Goal: Task Accomplishment & Management: Manage account settings

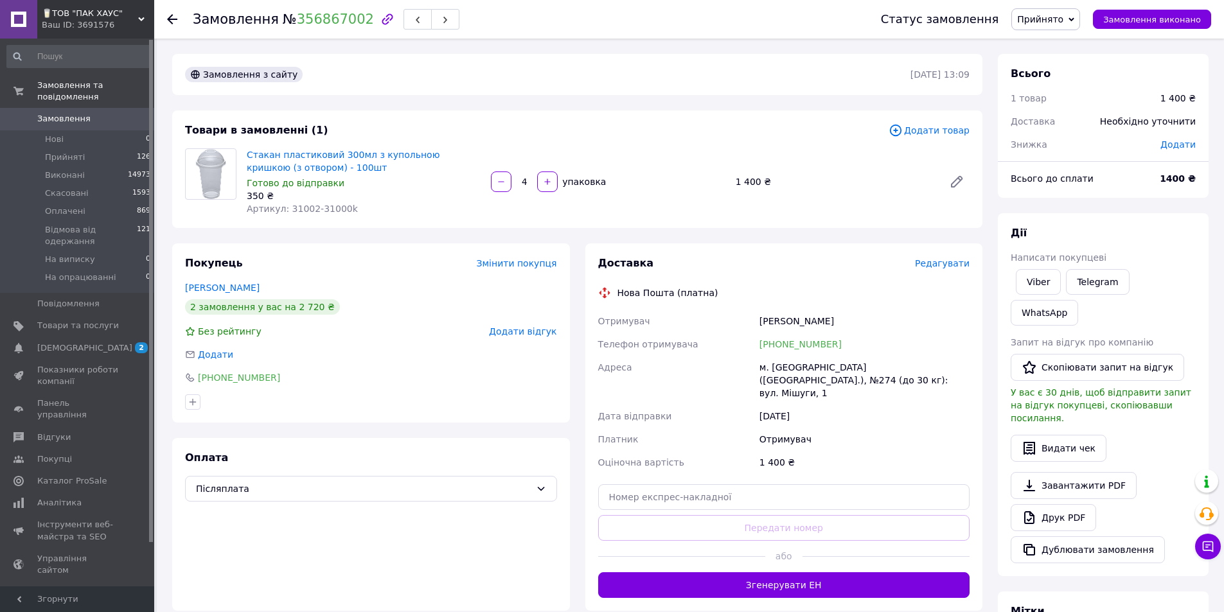
click at [949, 263] on span "Редагувати" at bounding box center [942, 263] width 55 height 10
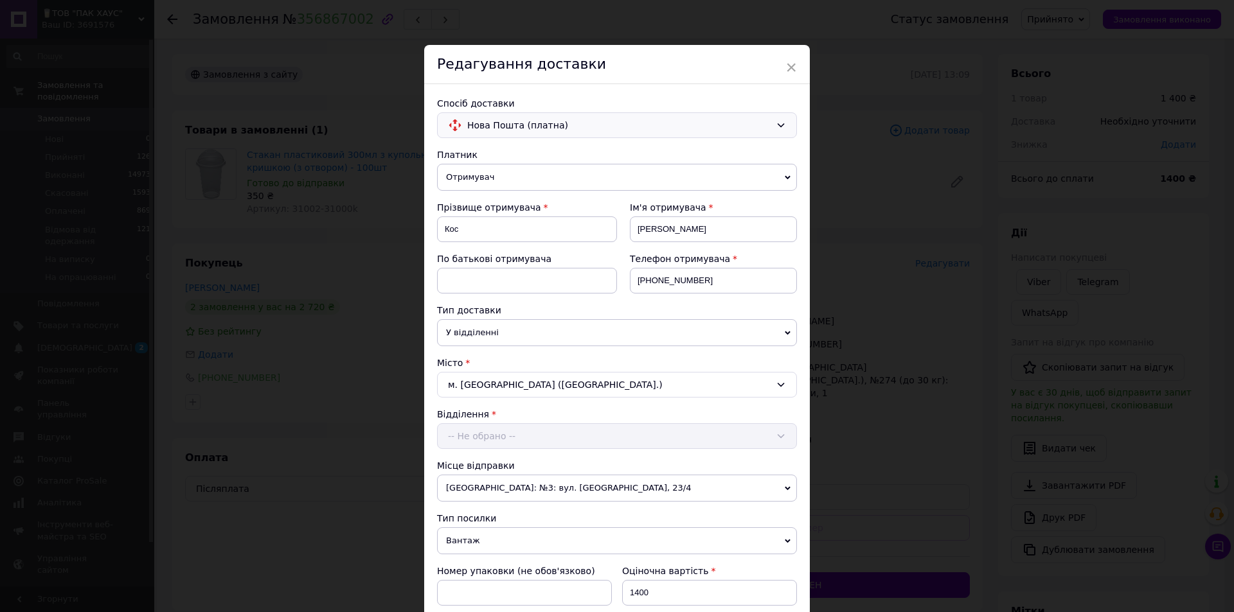
click at [599, 135] on div "Нова Пошта (платна)" at bounding box center [617, 125] width 360 height 26
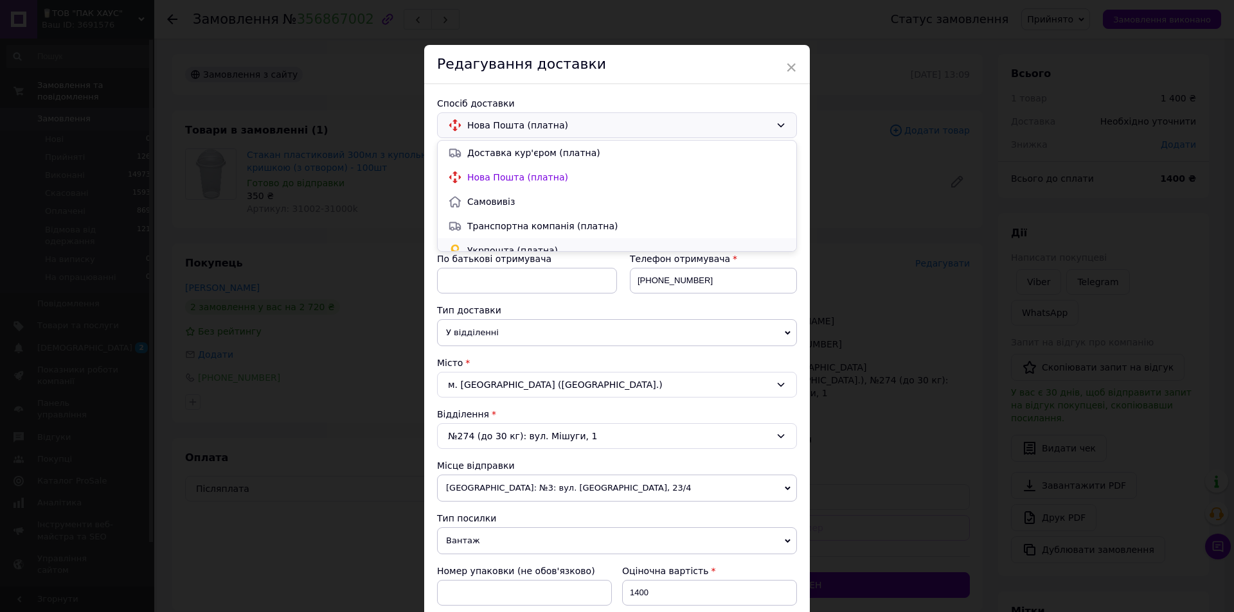
scroll to position [12, 0]
click at [465, 242] on div "Укрпошта (платна)" at bounding box center [627, 239] width 324 height 13
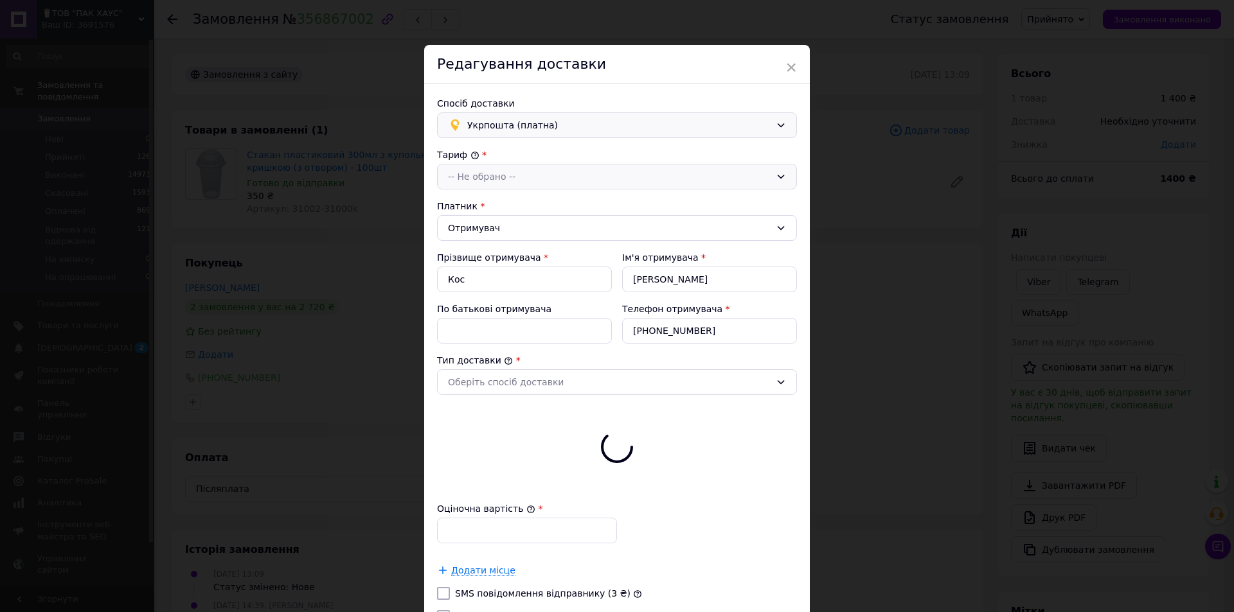
click at [496, 183] on div "-- Не обрано --" at bounding box center [617, 177] width 360 height 26
type input "1400"
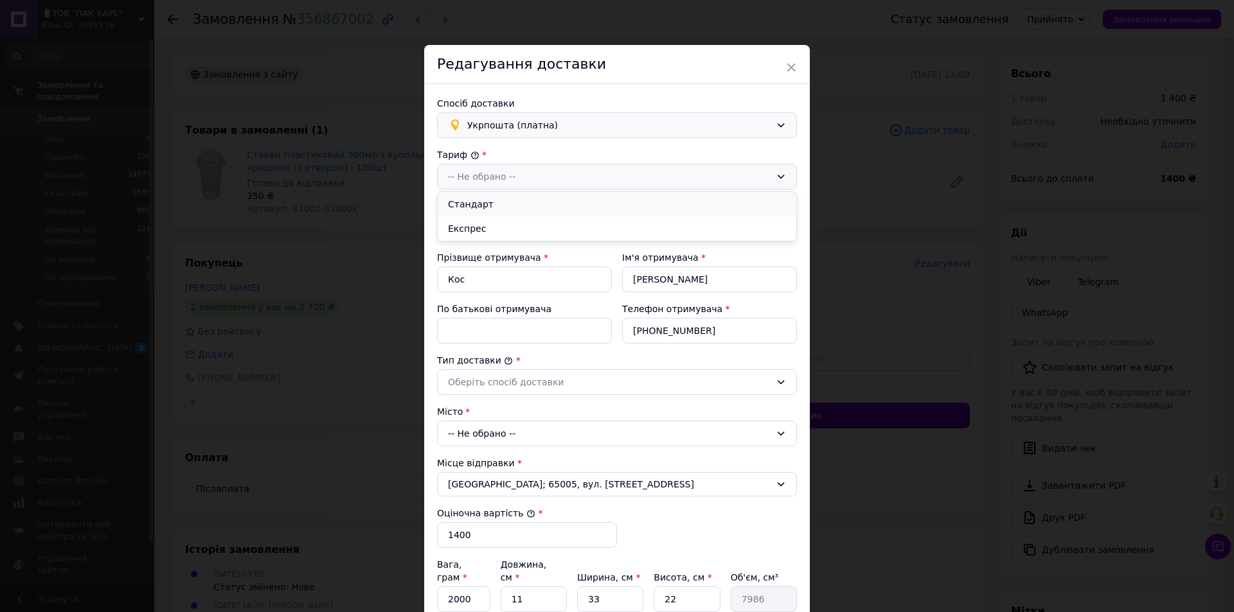
click at [487, 207] on li "Стандарт" at bounding box center [617, 204] width 359 height 24
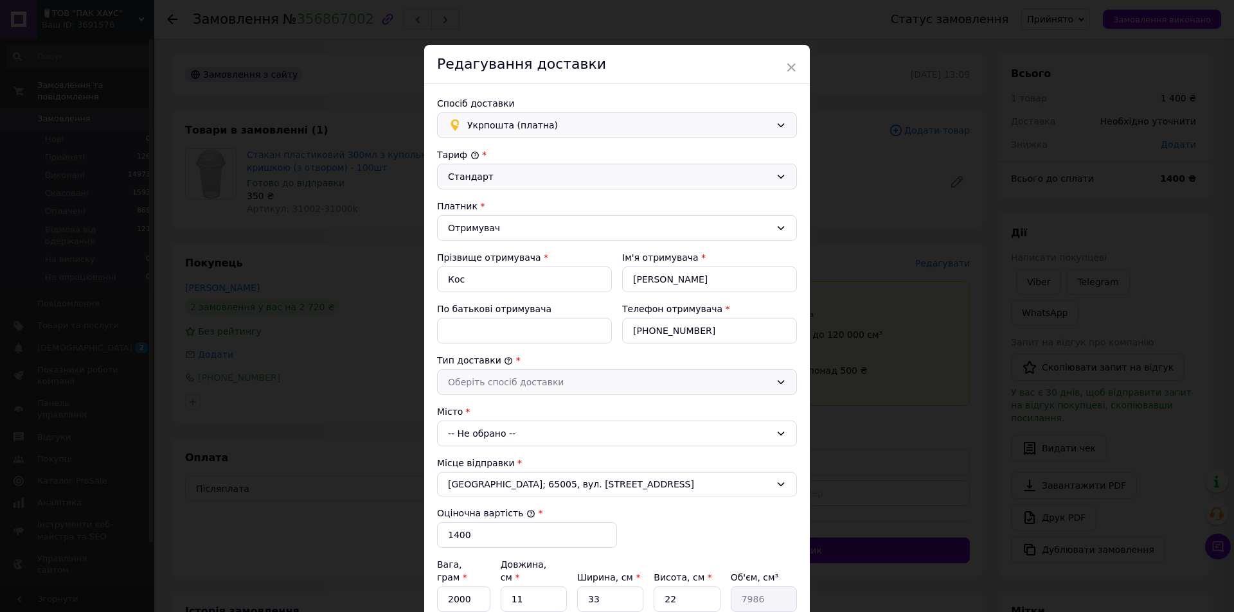
click at [484, 382] on div "Оберіть спосіб доставки" at bounding box center [609, 382] width 323 height 14
click at [477, 422] on li "Склад - двері" at bounding box center [617, 434] width 359 height 24
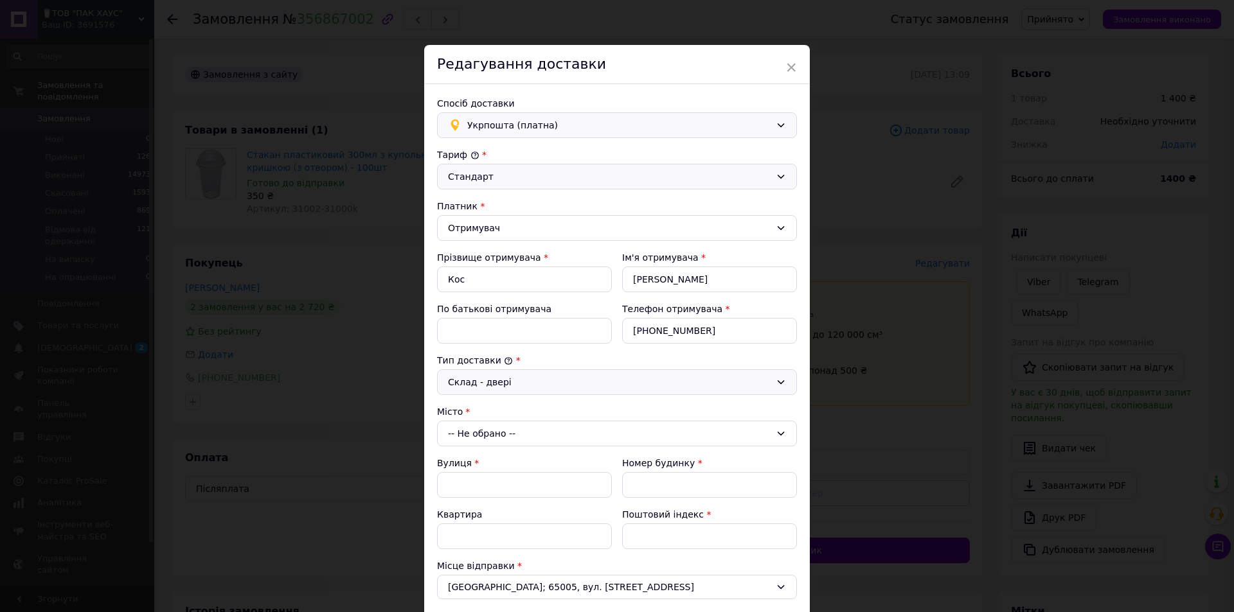
click at [478, 440] on div "-- Не обрано --" at bounding box center [617, 434] width 360 height 26
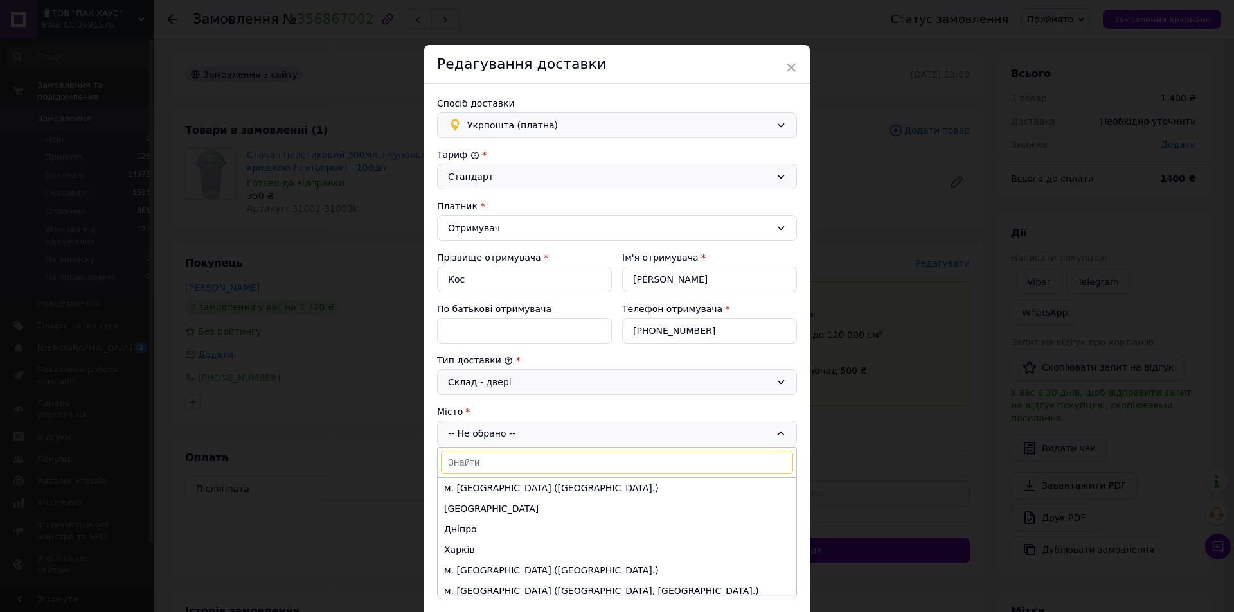
click at [485, 472] on input at bounding box center [617, 462] width 352 height 23
click at [504, 362] on icon at bounding box center [508, 361] width 8 height 8
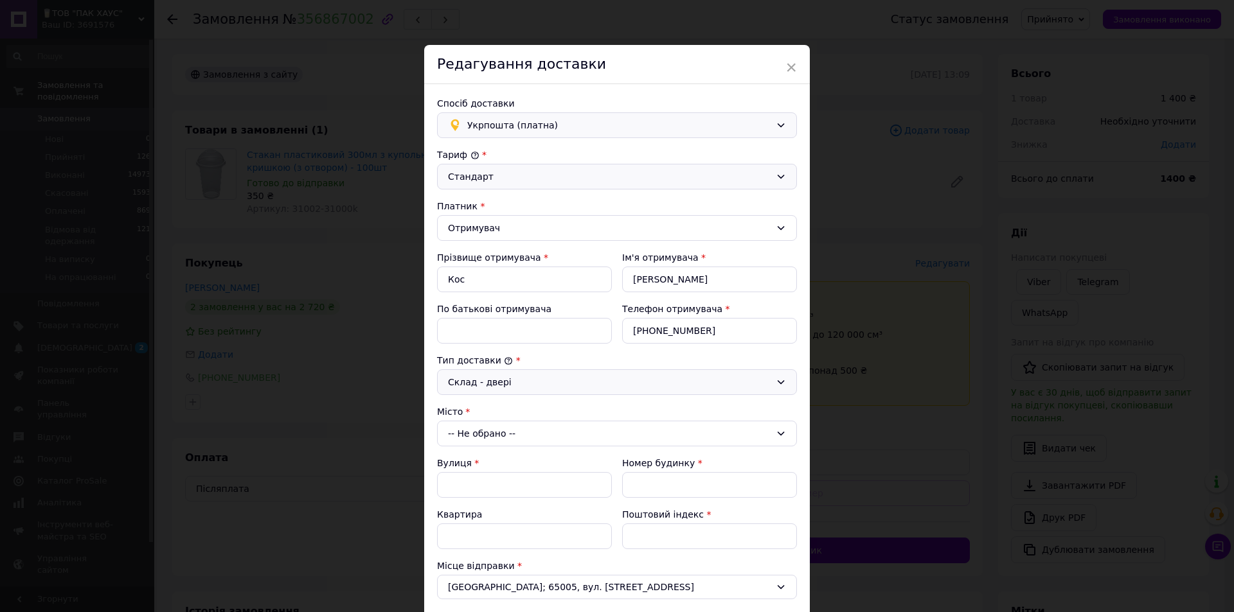
click at [492, 380] on div "Склад - двері" at bounding box center [609, 382] width 323 height 14
click at [485, 412] on li "Склад - склад" at bounding box center [617, 410] width 359 height 24
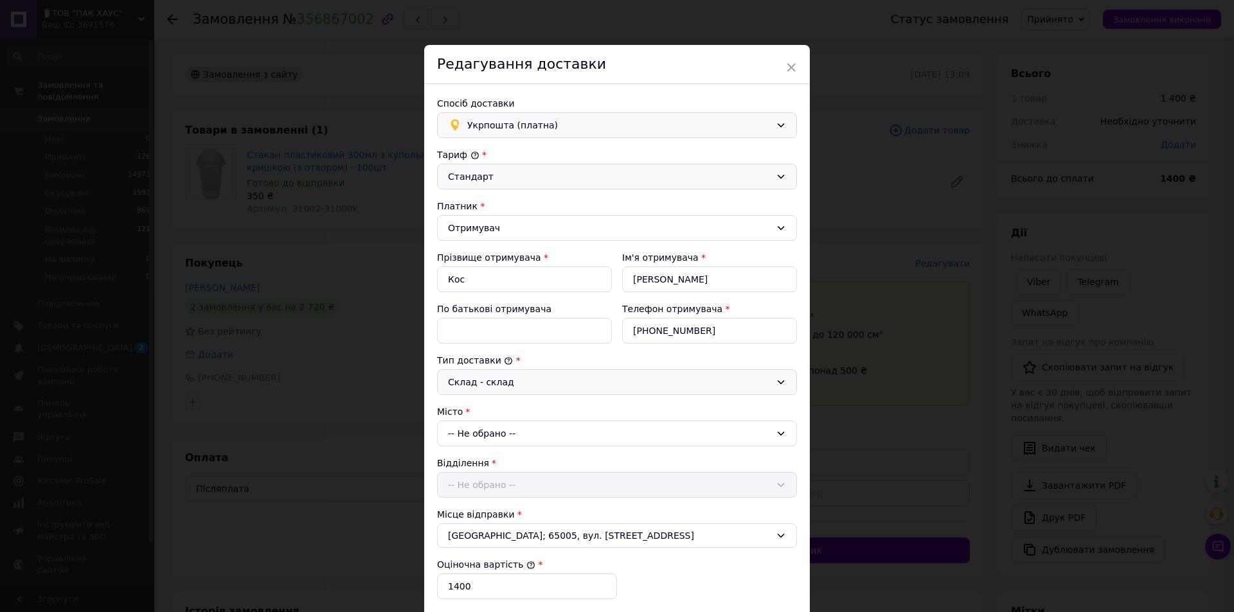
click at [483, 425] on div "-- Не обрано --" at bounding box center [617, 434] width 360 height 26
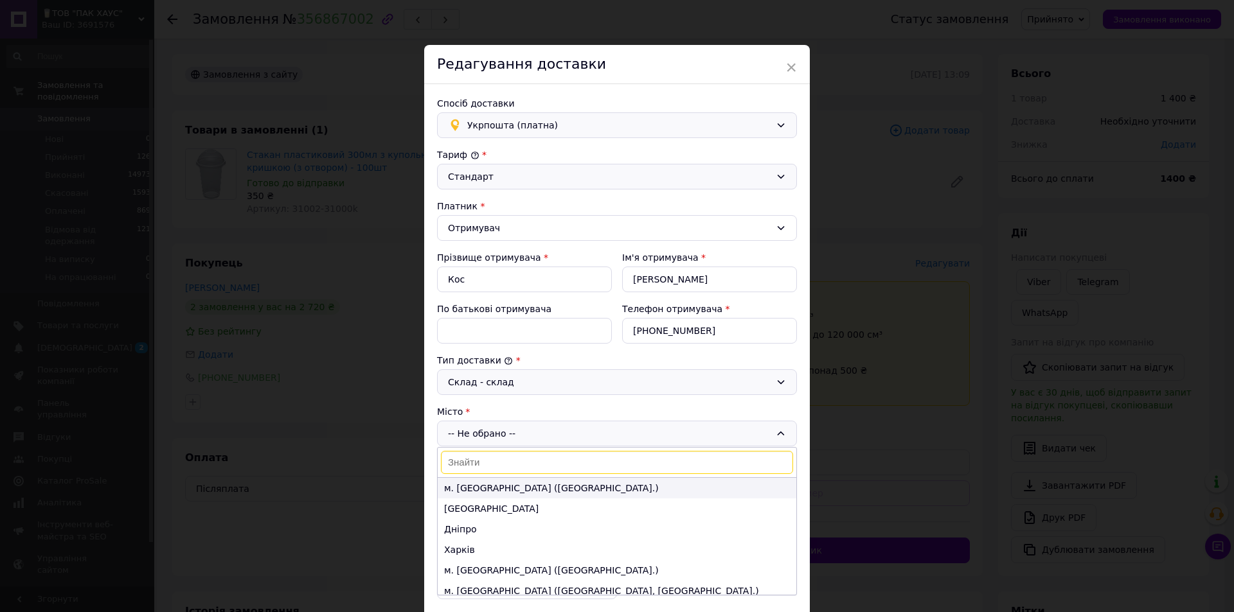
click at [485, 483] on li "м. Київ (Київська обл.)" at bounding box center [617, 488] width 359 height 21
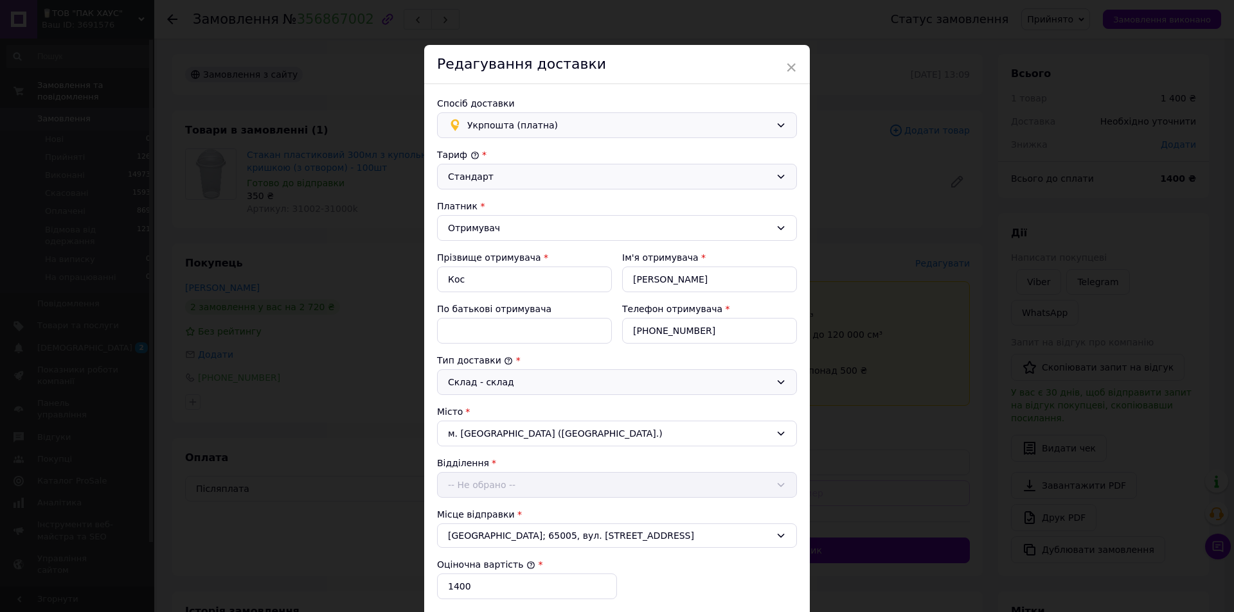
click at [485, 486] on div "-- Не обрано --" at bounding box center [617, 485] width 360 height 26
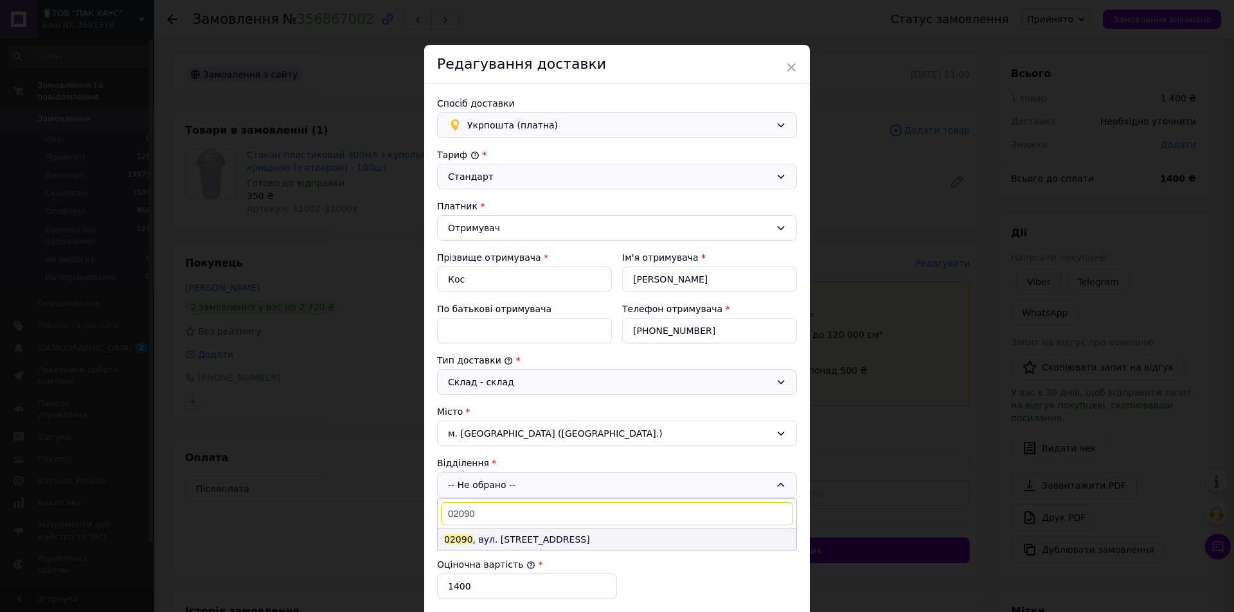
type input "02090"
click at [549, 540] on li "02090 , вул. Празька, 31" at bounding box center [617, 540] width 359 height 21
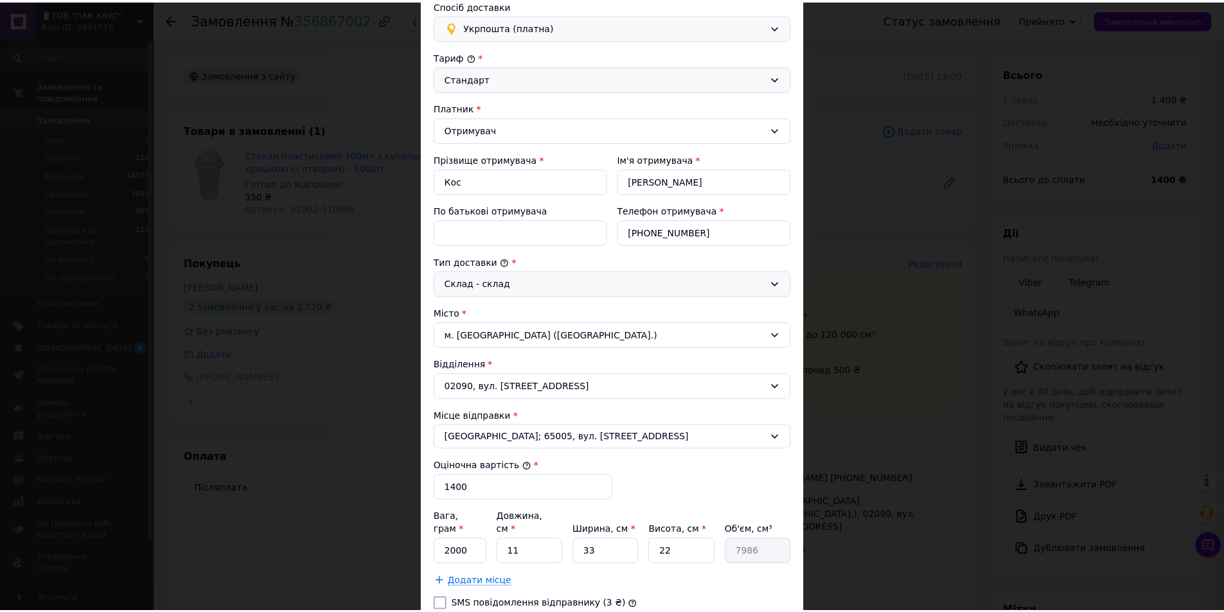
scroll to position [238, 0]
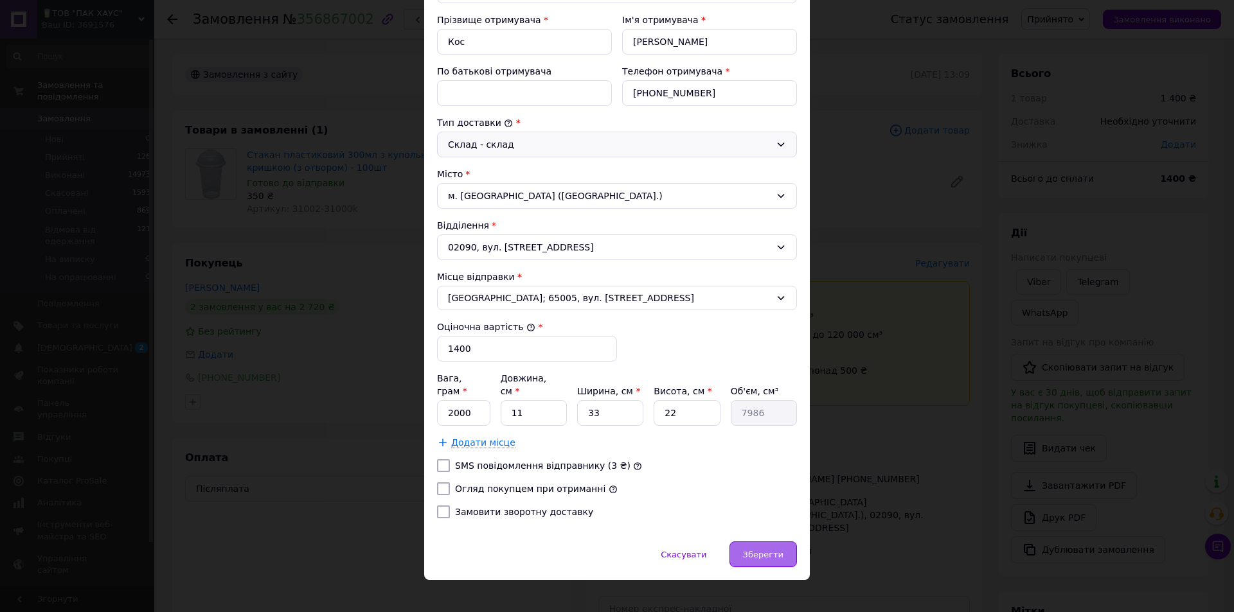
click at [743, 542] on div "Зберегти" at bounding box center [762, 555] width 67 height 26
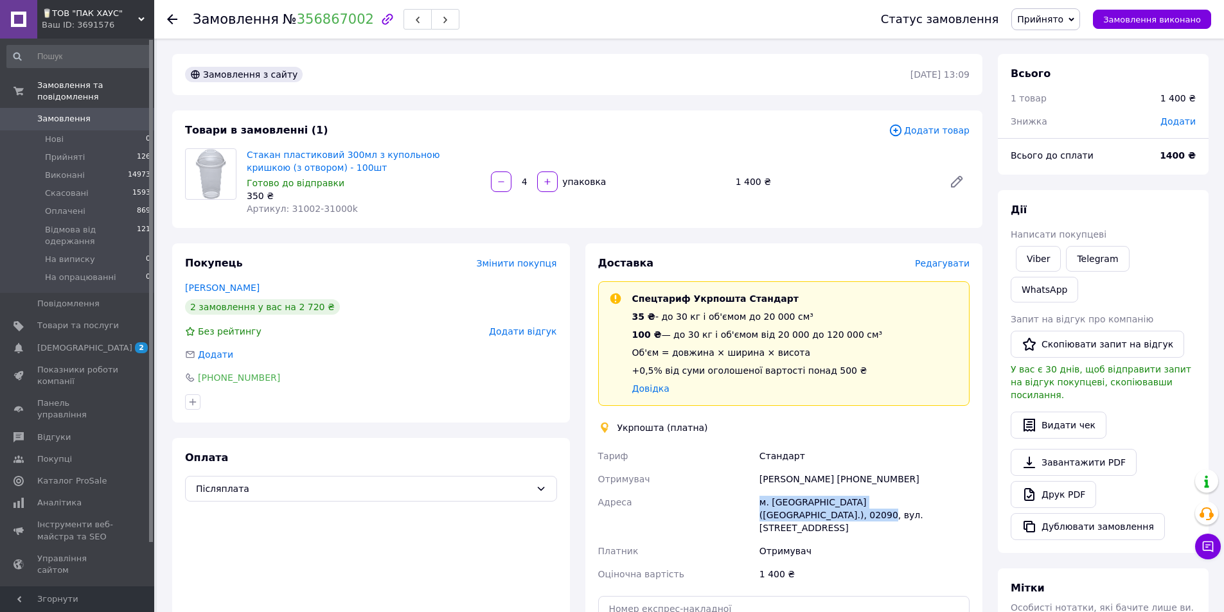
drag, startPoint x: 756, startPoint y: 500, endPoint x: 961, endPoint y: 509, distance: 205.8
click at [961, 509] on div "Тариф Стандарт Отримувач Яна Кос +380733148261 Адреса м. Київ (Київська обл.), …" at bounding box center [784, 515] width 377 height 141
copy div "Адреса м. Київ (Київська обл.), 02090, вул. Празька, 31"
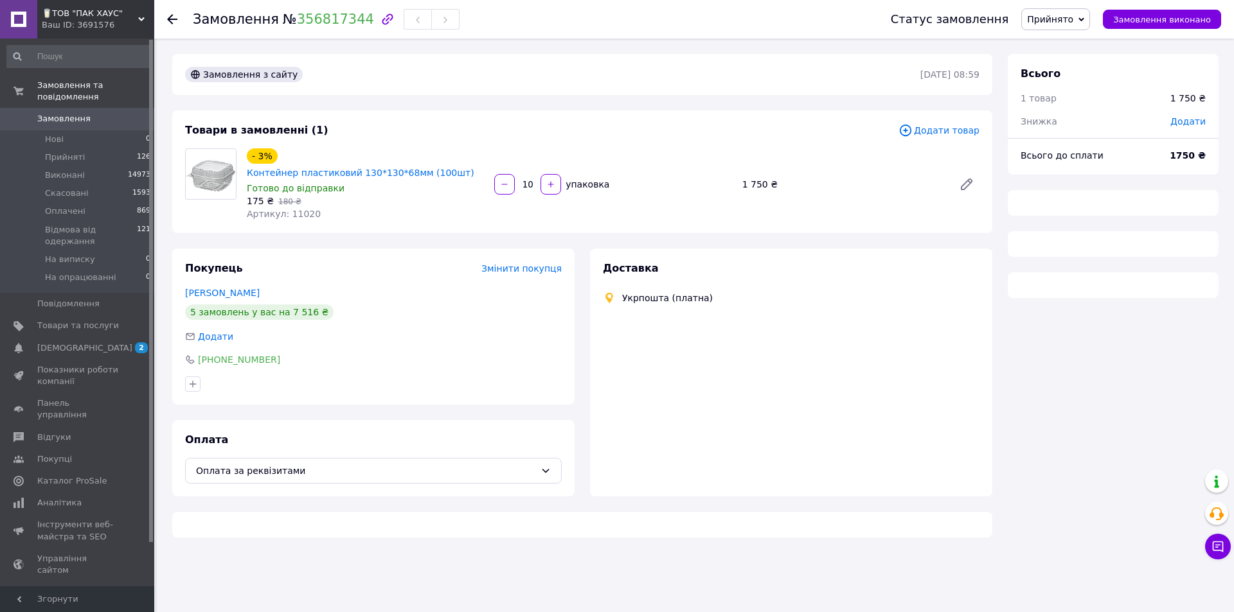
click at [918, 124] on span "Додати товар" at bounding box center [938, 130] width 81 height 14
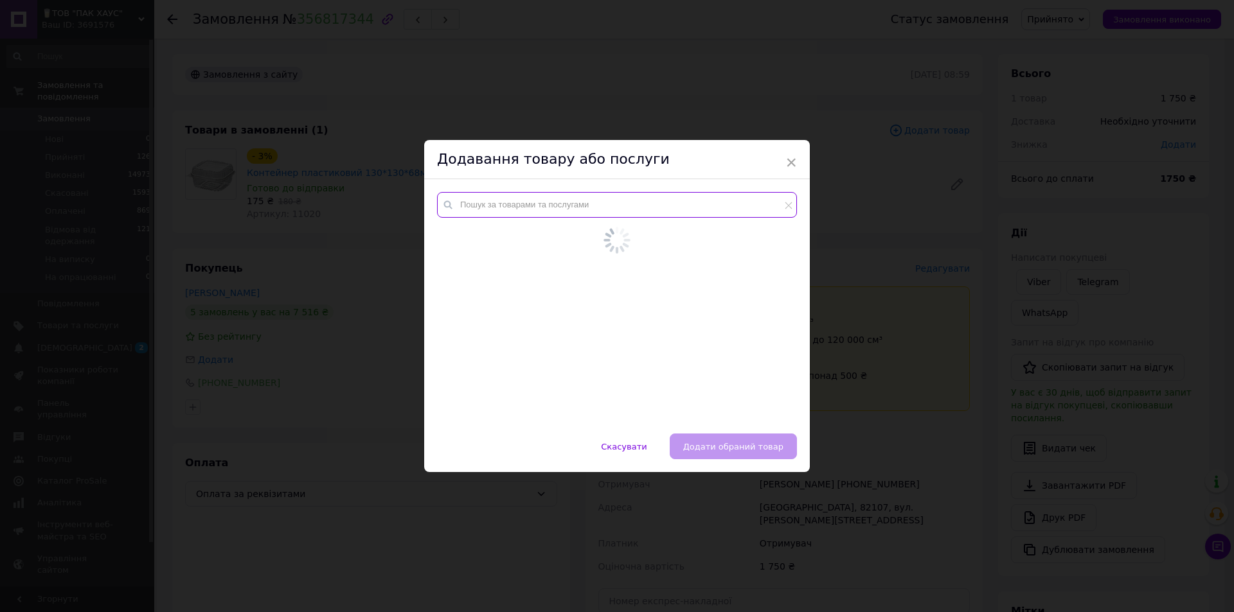
click at [544, 212] on input "text" at bounding box center [617, 205] width 360 height 26
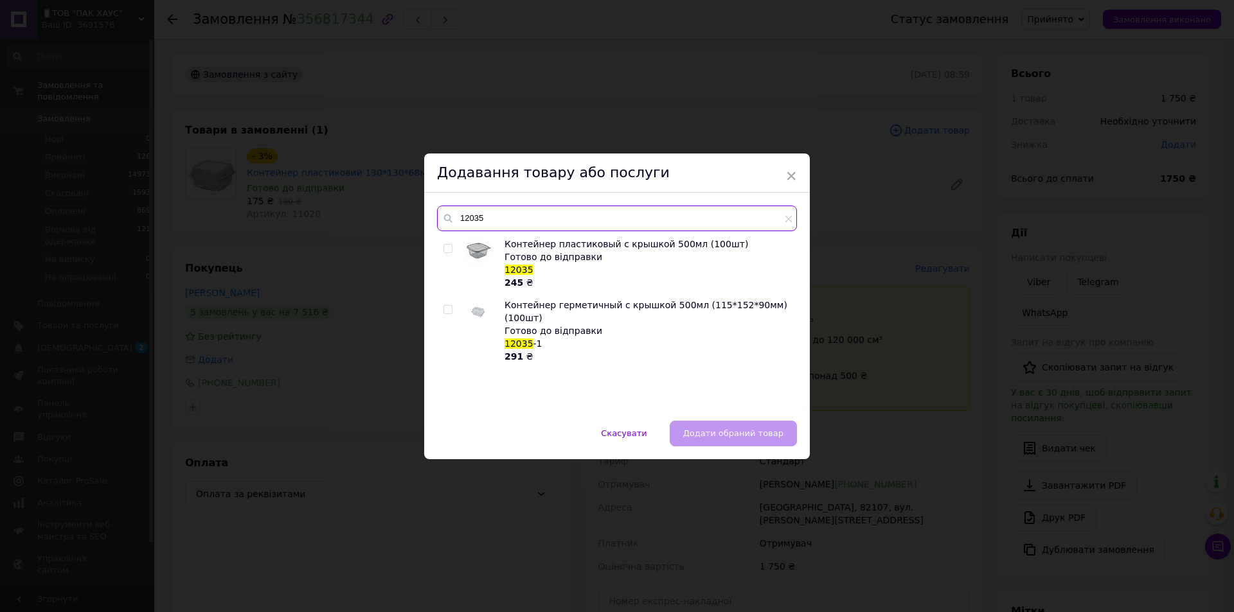
type input "12035"
click at [445, 247] on input "checkbox" at bounding box center [447, 249] width 8 height 8
checkbox input "true"
click at [722, 427] on button "Додати обраний товар" at bounding box center [733, 434] width 127 height 26
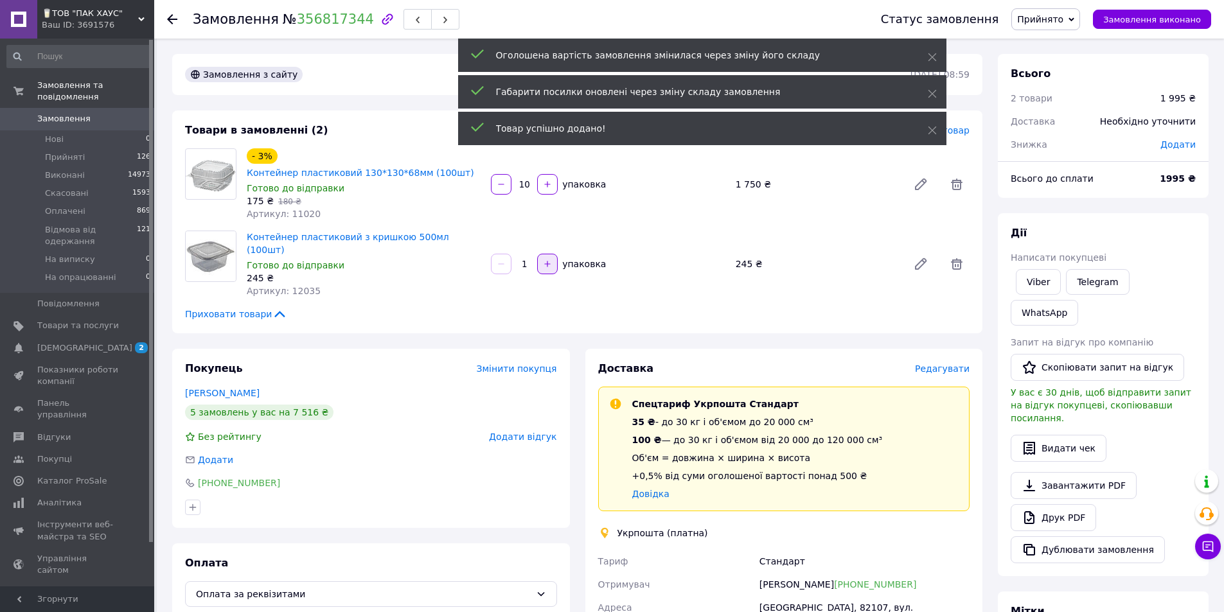
click at [543, 254] on button "button" at bounding box center [547, 264] width 21 height 21
click at [543, 260] on icon "button" at bounding box center [547, 264] width 9 height 9
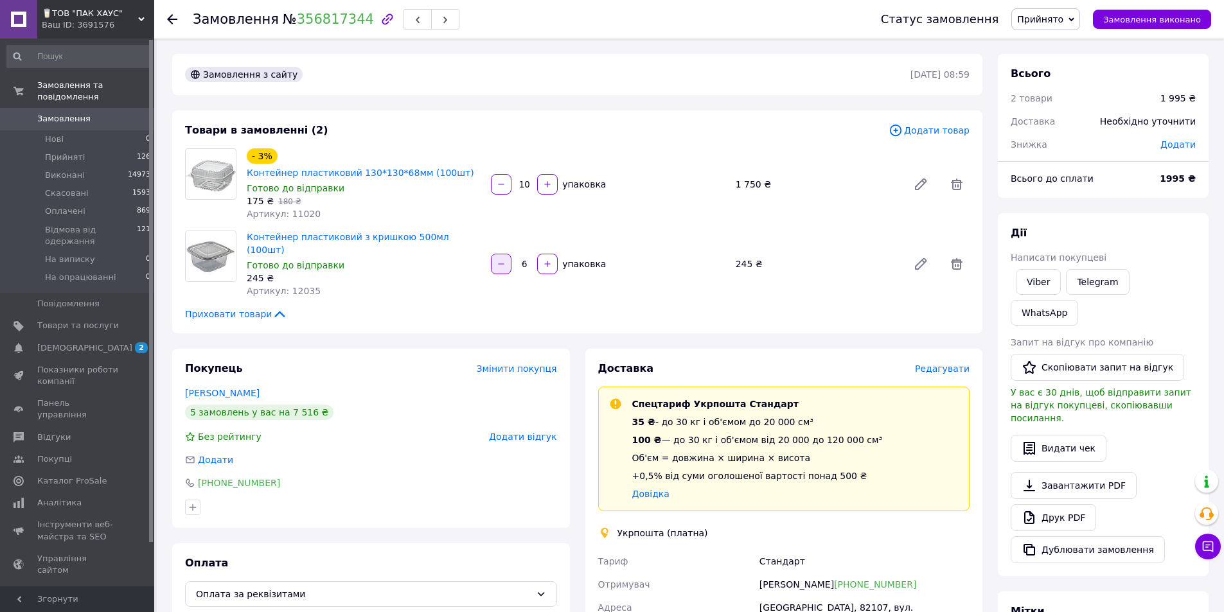
click at [512, 254] on button "button" at bounding box center [501, 264] width 21 height 21
type input "5"
click at [508, 174] on button "button" at bounding box center [501, 184] width 21 height 21
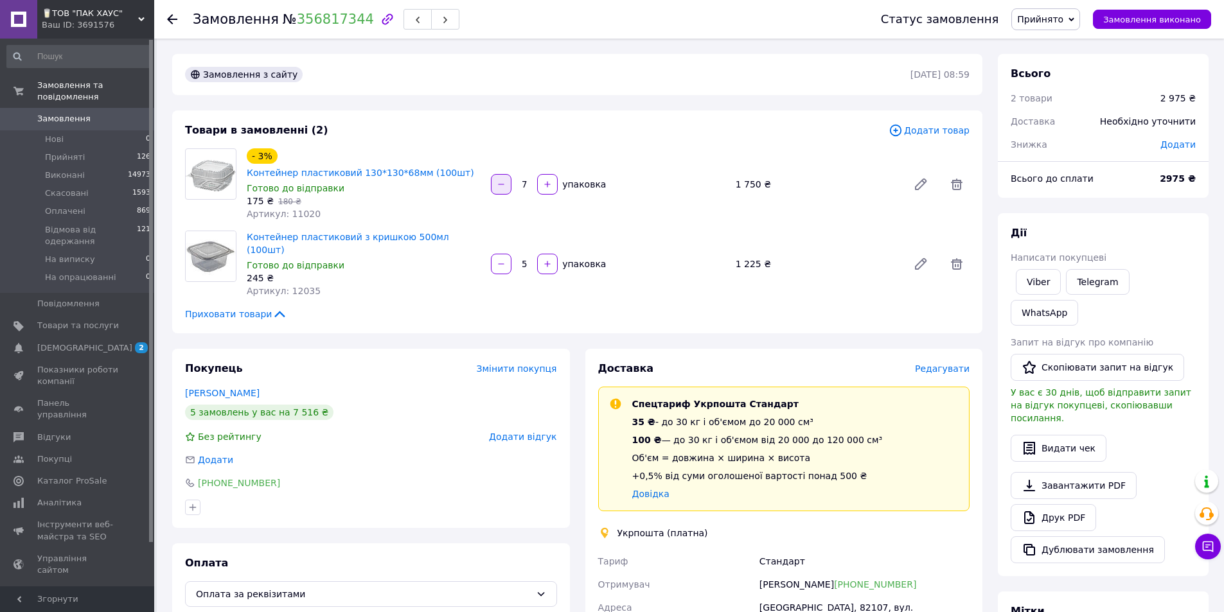
click at [508, 174] on button "button" at bounding box center [501, 184] width 21 height 21
type input "5"
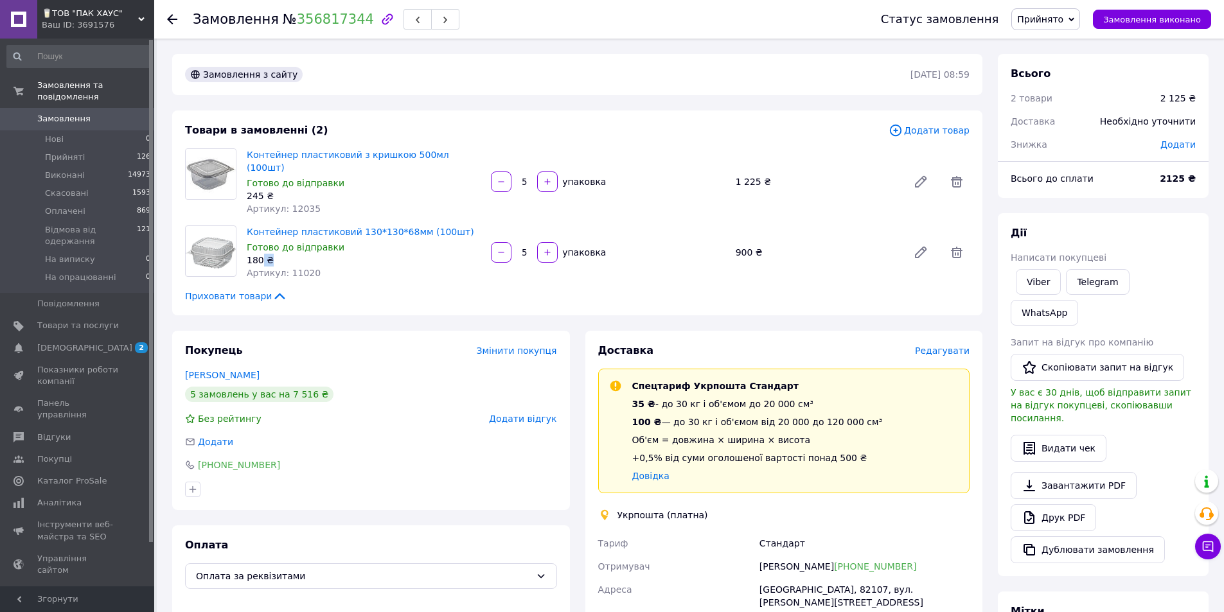
drag, startPoint x: 266, startPoint y: 248, endPoint x: 283, endPoint y: 251, distance: 17.0
click at [283, 254] on div "180 ₴" at bounding box center [364, 260] width 234 height 13
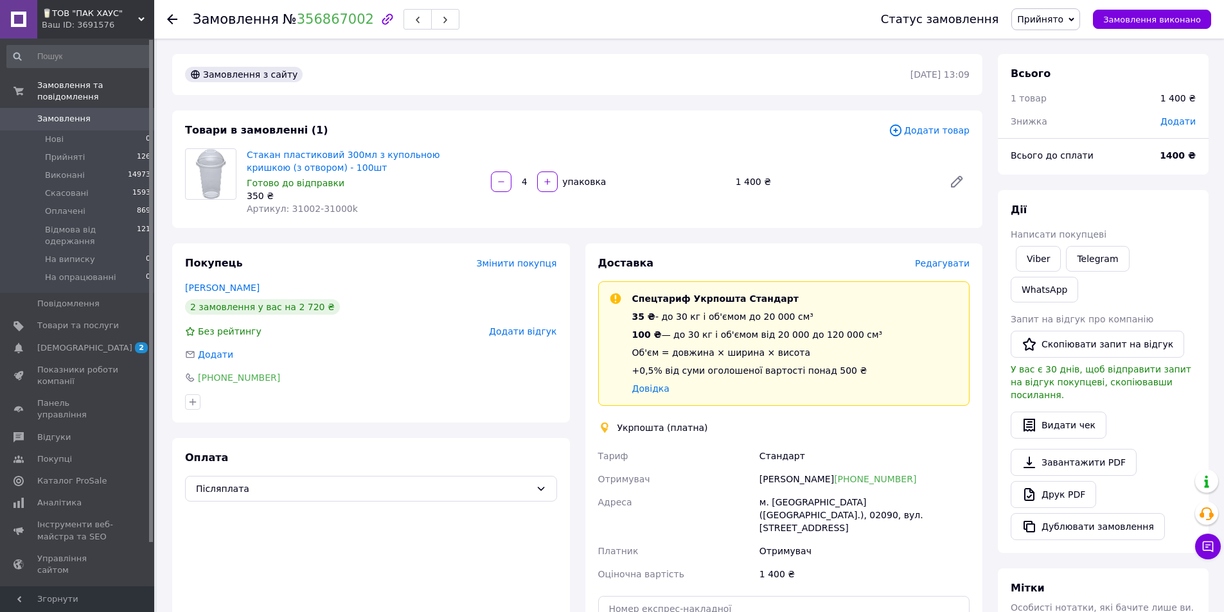
click at [947, 268] on span "Редагувати" at bounding box center [942, 263] width 55 height 10
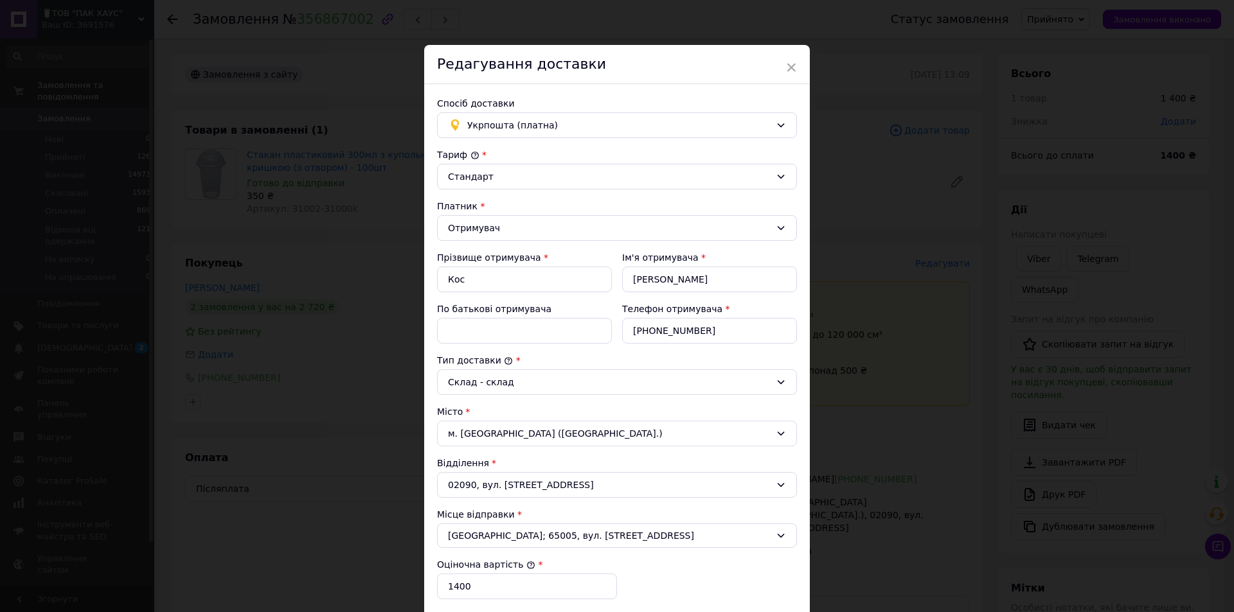
click at [465, 471] on div "Відділення 02090, вул. Празька, 31" at bounding box center [617, 477] width 360 height 41
click at [466, 474] on div "02090, вул. [STREET_ADDRESS]" at bounding box center [617, 485] width 360 height 26
type input "02141"
click at [481, 539] on li "02141 , вул. Мишуги Олександра, 10" at bounding box center [617, 540] width 359 height 21
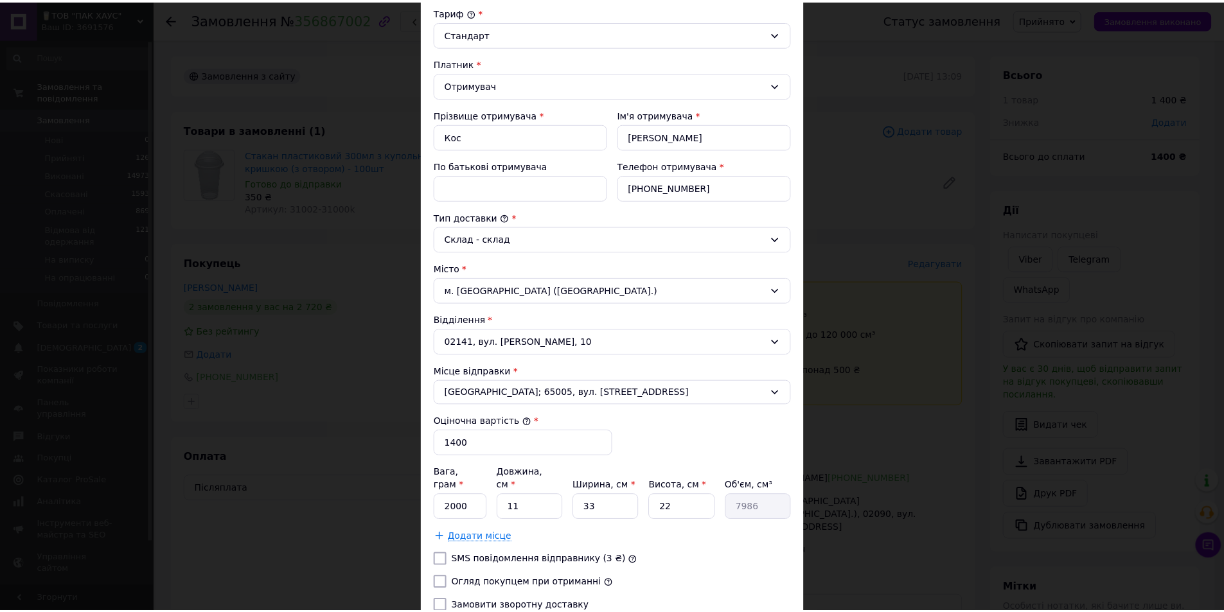
scroll to position [238, 0]
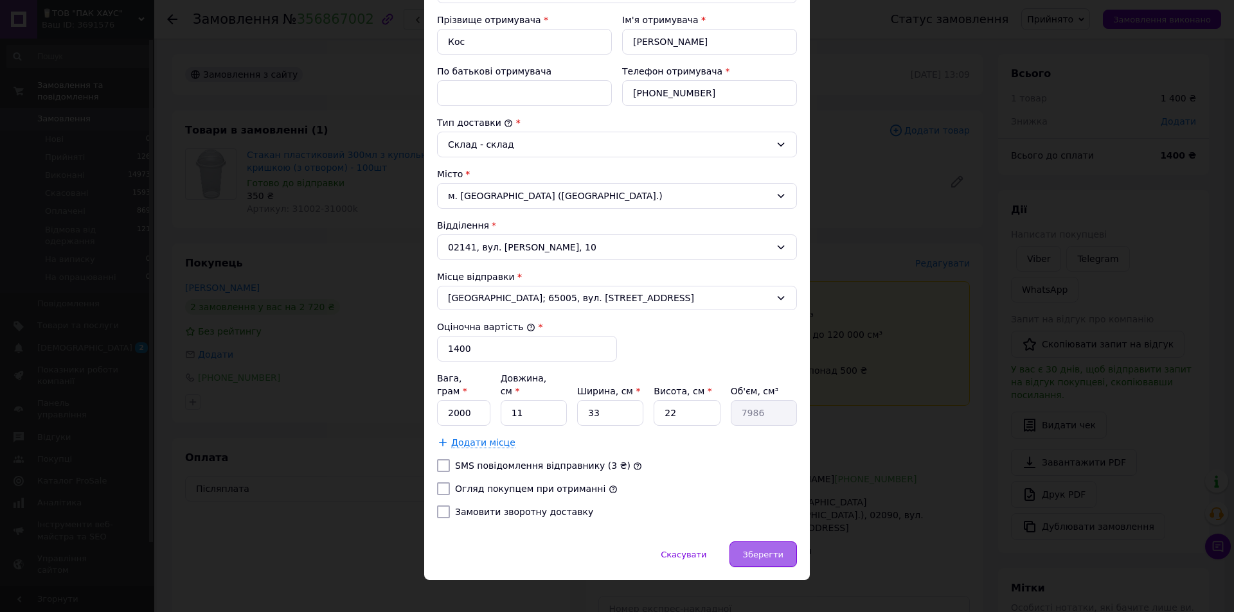
click at [752, 550] on span "Зберегти" at bounding box center [763, 555] width 40 height 10
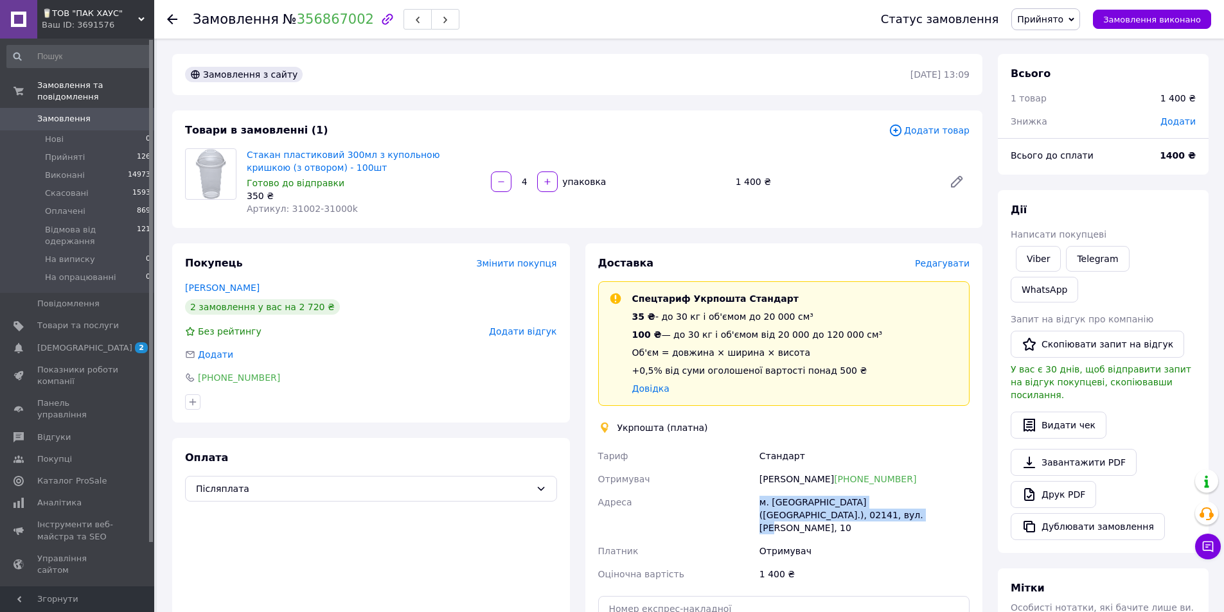
drag, startPoint x: 755, startPoint y: 501, endPoint x: 894, endPoint y: 517, distance: 139.8
click at [894, 517] on div "Тариф Стандарт Отримувач Яна Кос +380733148261 Адреса м. Київ (Київська обл.), …" at bounding box center [784, 515] width 377 height 141
copy div "Адреса м. Київ (Київська обл.), 02141, вул. Мишуги Олександра, 10"
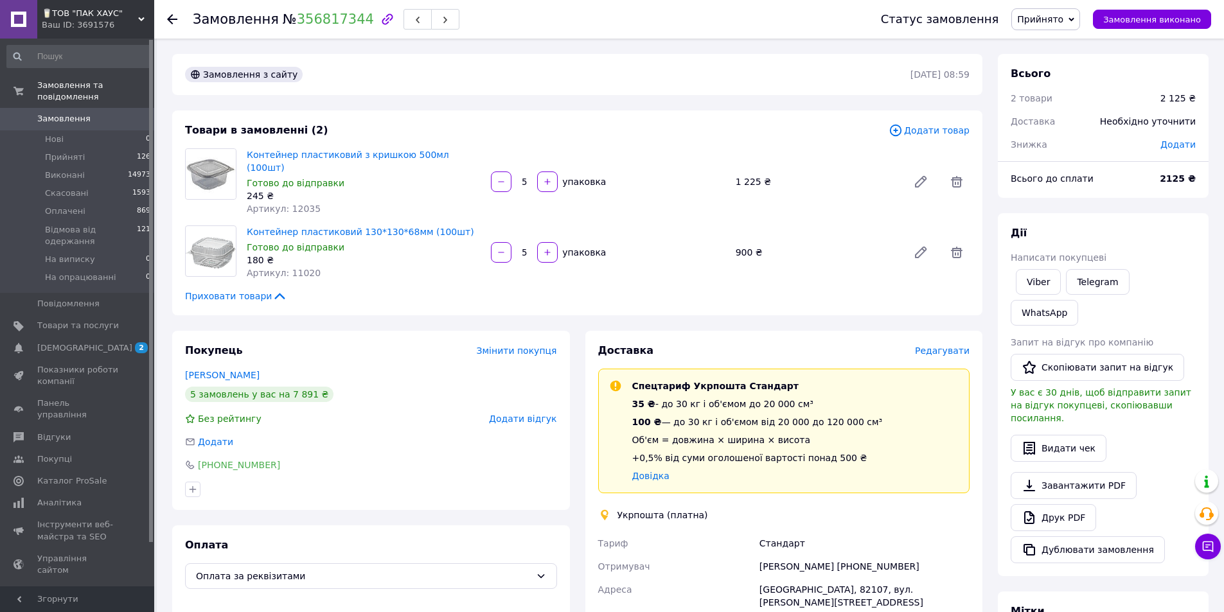
click at [944, 129] on span "Додати товар" at bounding box center [929, 130] width 81 height 14
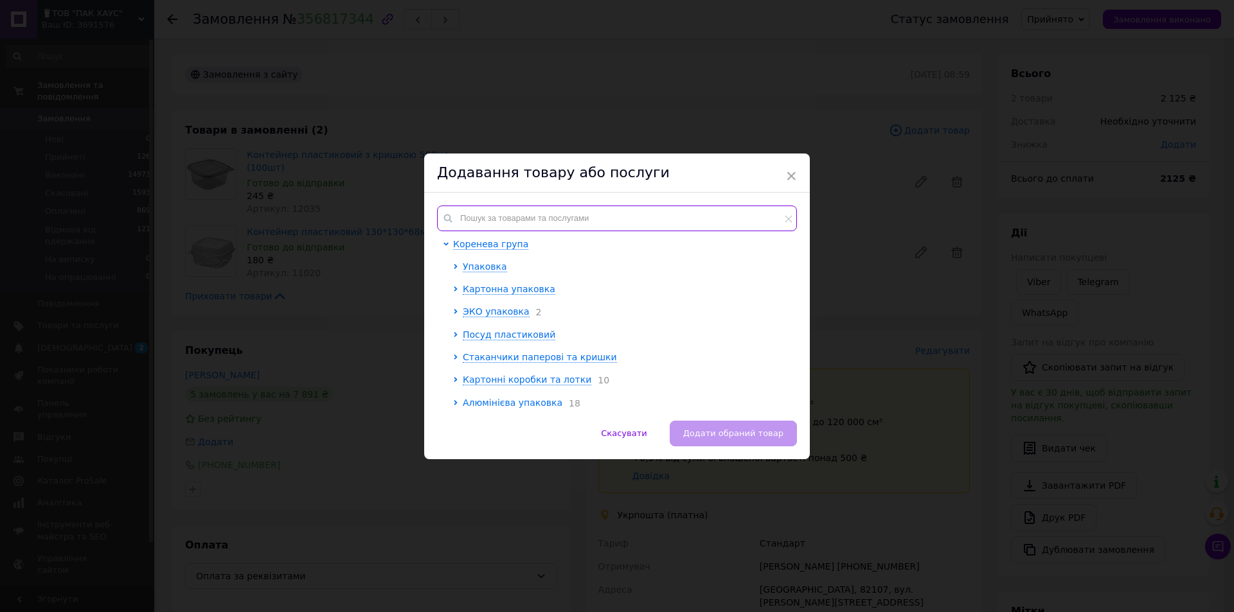
click at [613, 214] on input "text" at bounding box center [617, 219] width 360 height 26
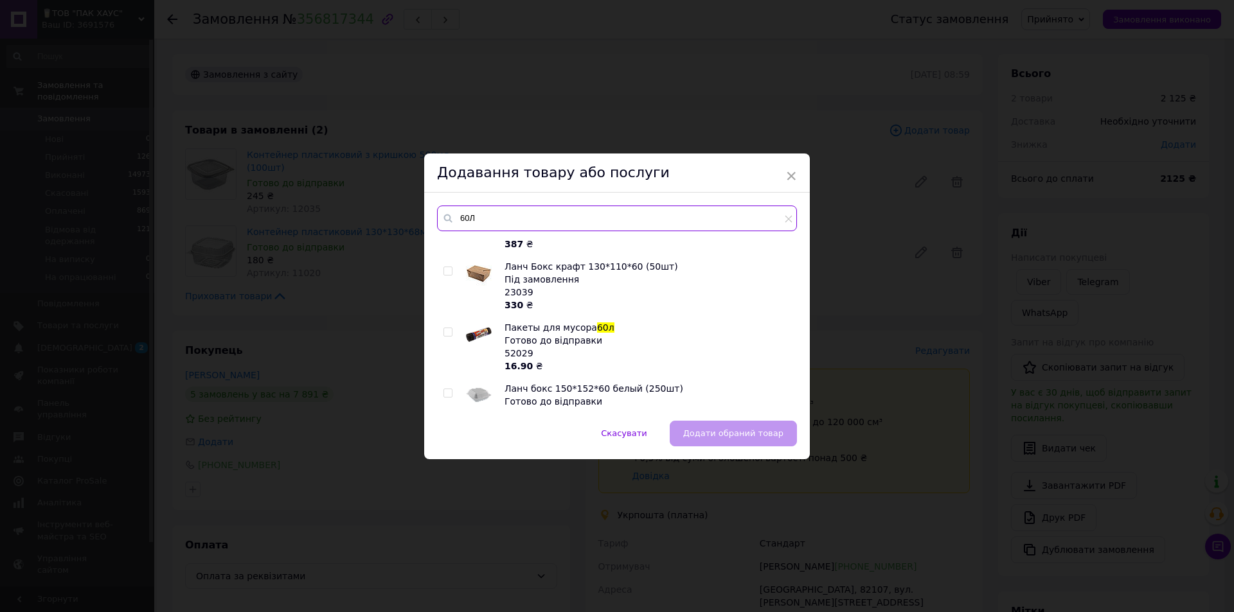
scroll to position [193, 0]
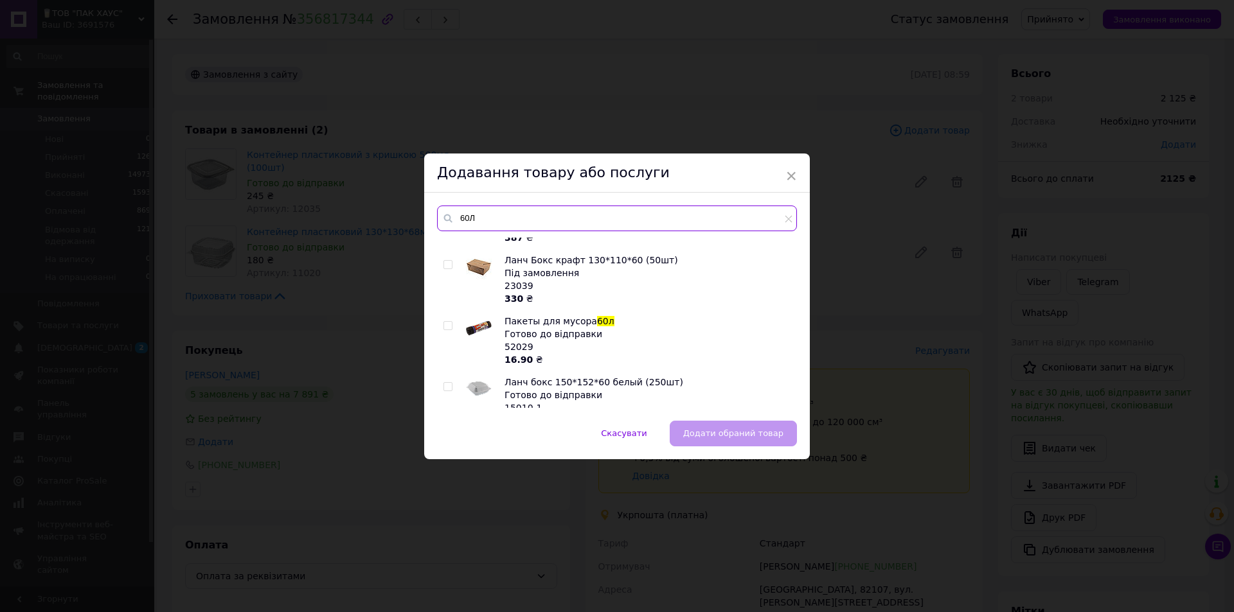
type input "60Л"
click at [443, 322] on input "checkbox" at bounding box center [447, 326] width 8 height 8
checkbox input "true"
click at [481, 213] on input "60Л" at bounding box center [617, 219] width 360 height 26
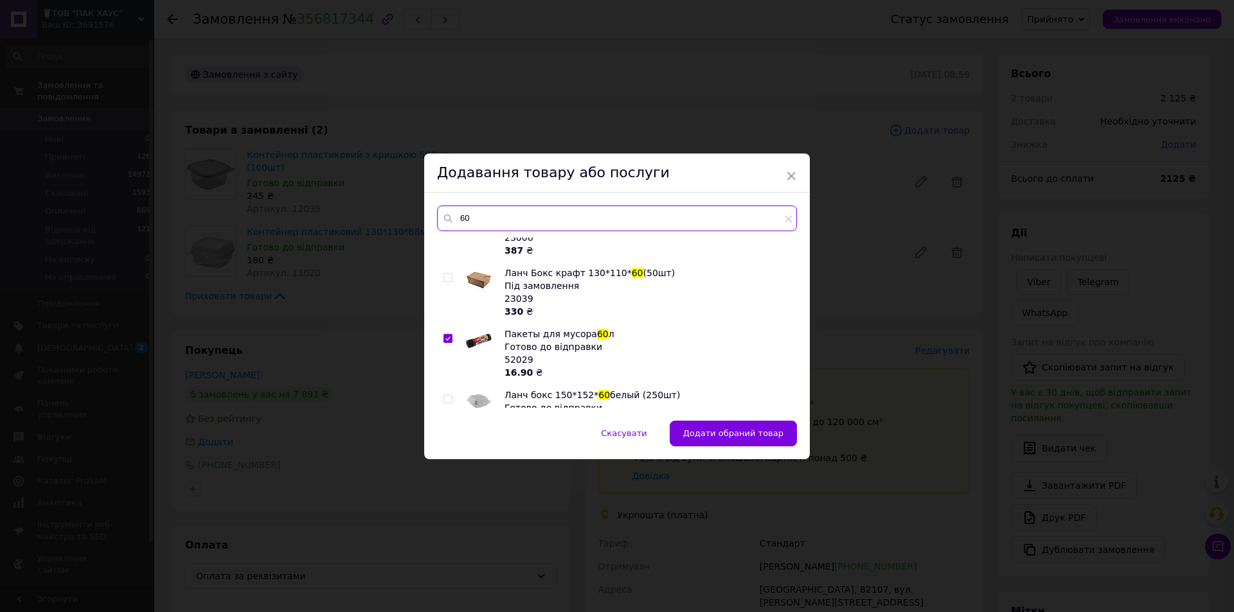
type input "6"
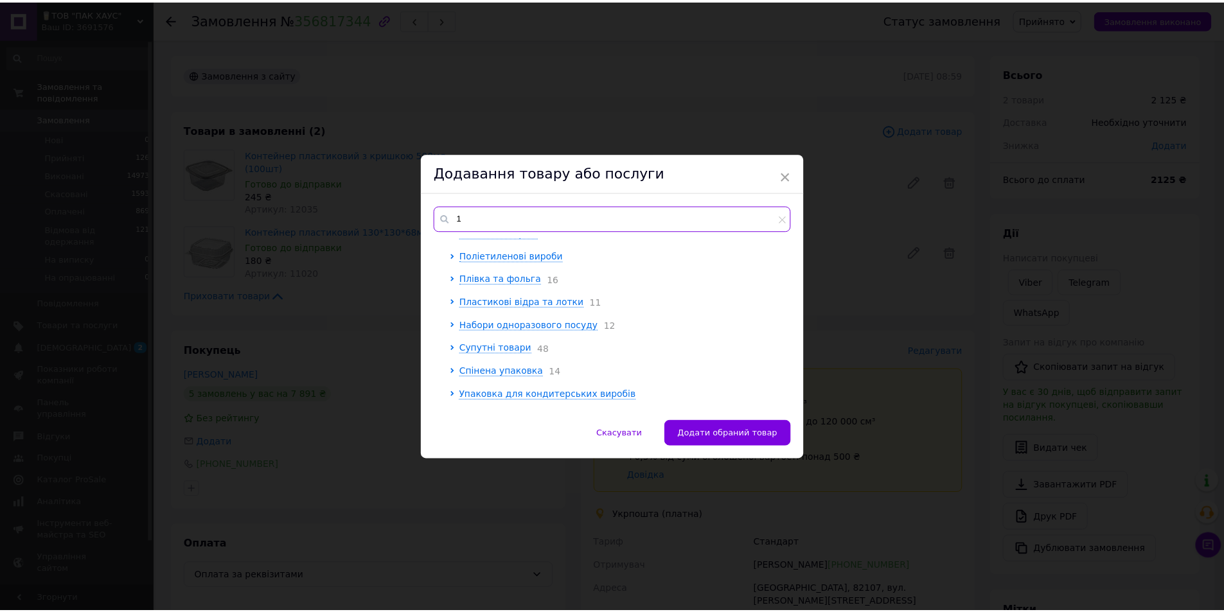
scroll to position [0, 0]
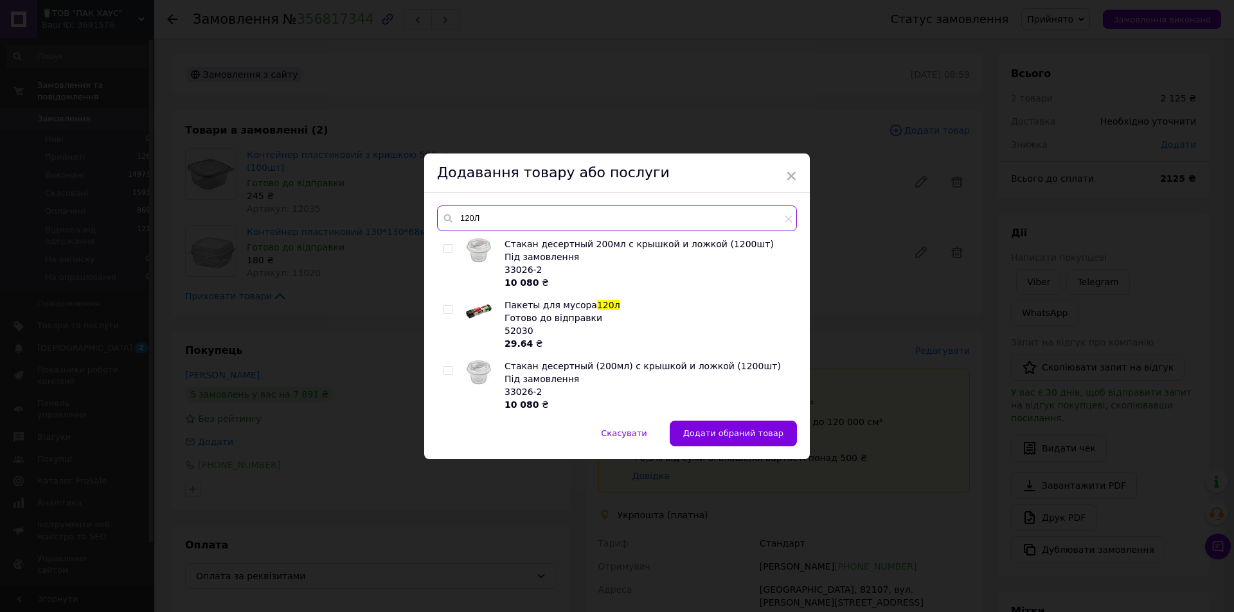
type input "120Л"
click at [445, 311] on input "checkbox" at bounding box center [447, 310] width 8 height 8
checkbox input "true"
click at [749, 436] on span "Додати обрані товари" at bounding box center [735, 434] width 98 height 10
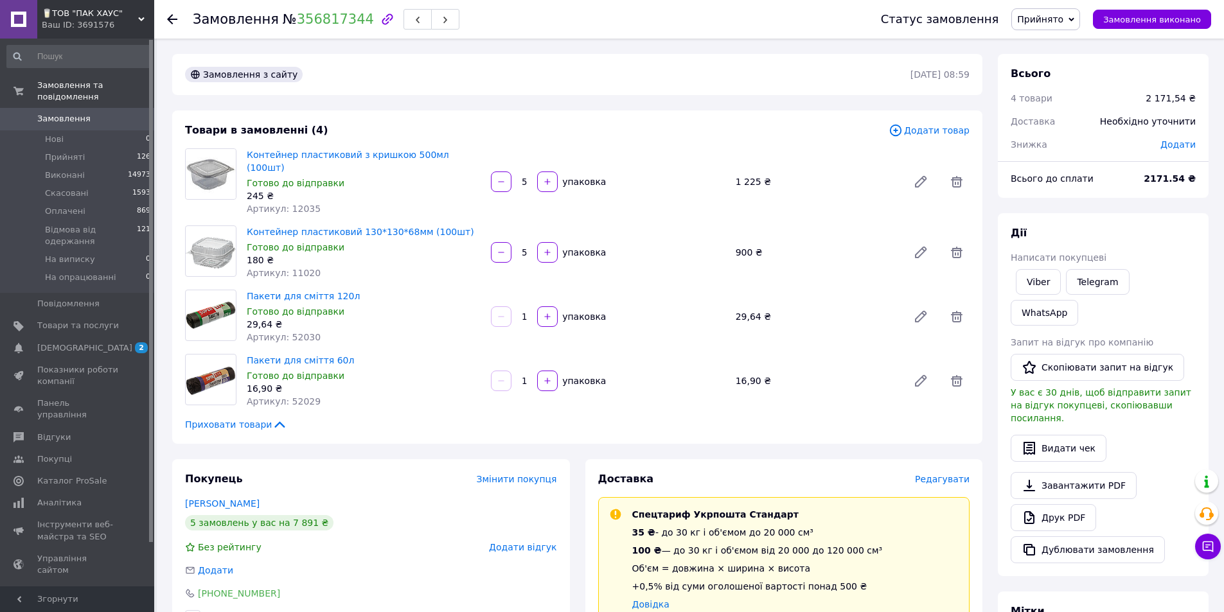
click at [924, 134] on span "Додати товар" at bounding box center [929, 130] width 81 height 14
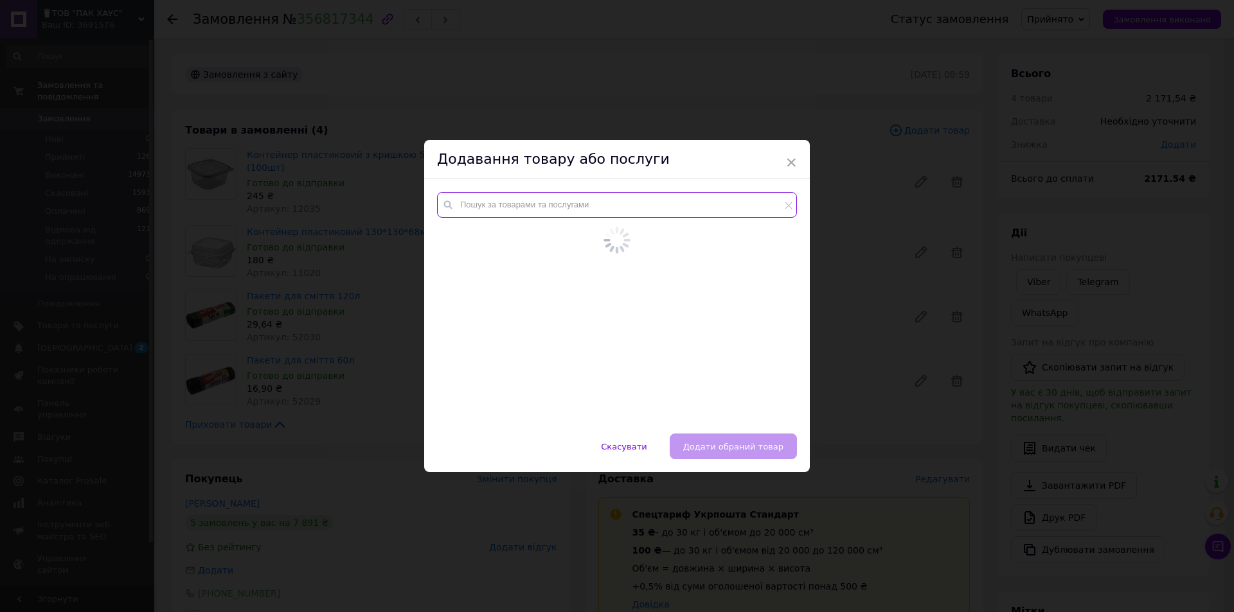
click at [608, 210] on input "text" at bounding box center [617, 205] width 360 height 26
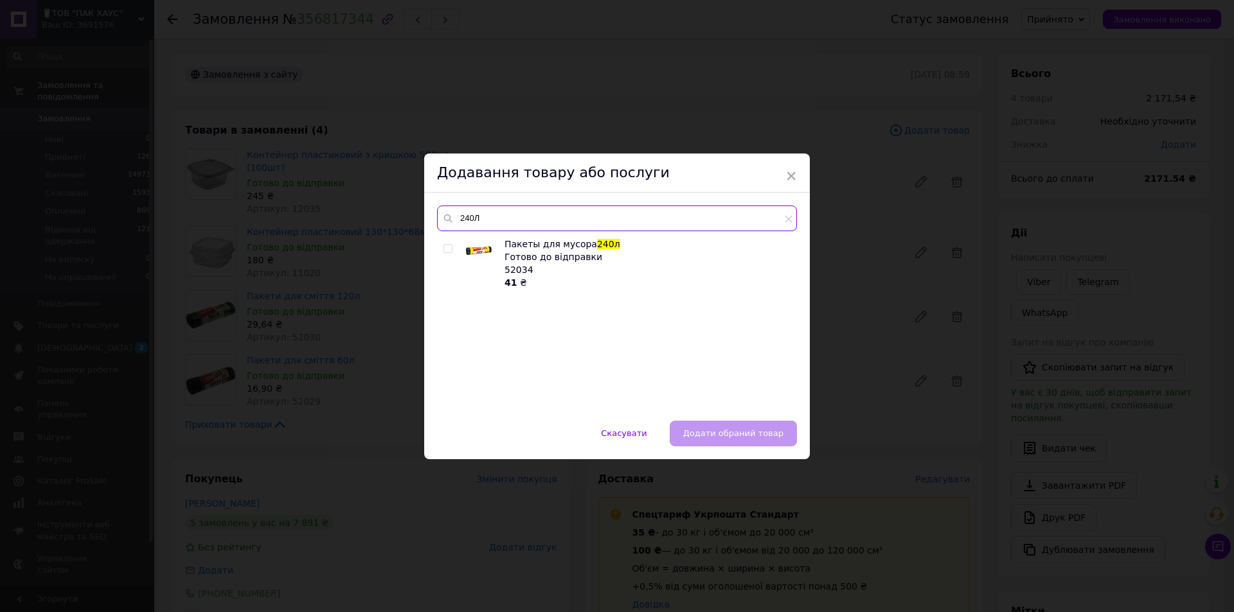
type input "240Л"
drag, startPoint x: 438, startPoint y: 248, endPoint x: 450, endPoint y: 253, distance: 13.2
click at [439, 248] on div "Пакеты для мусора 240л Готово до відправки 52034 41 ₴" at bounding box center [616, 323] width 359 height 170
click at [446, 248] on input "checkbox" at bounding box center [447, 249] width 8 height 8
checkbox input "true"
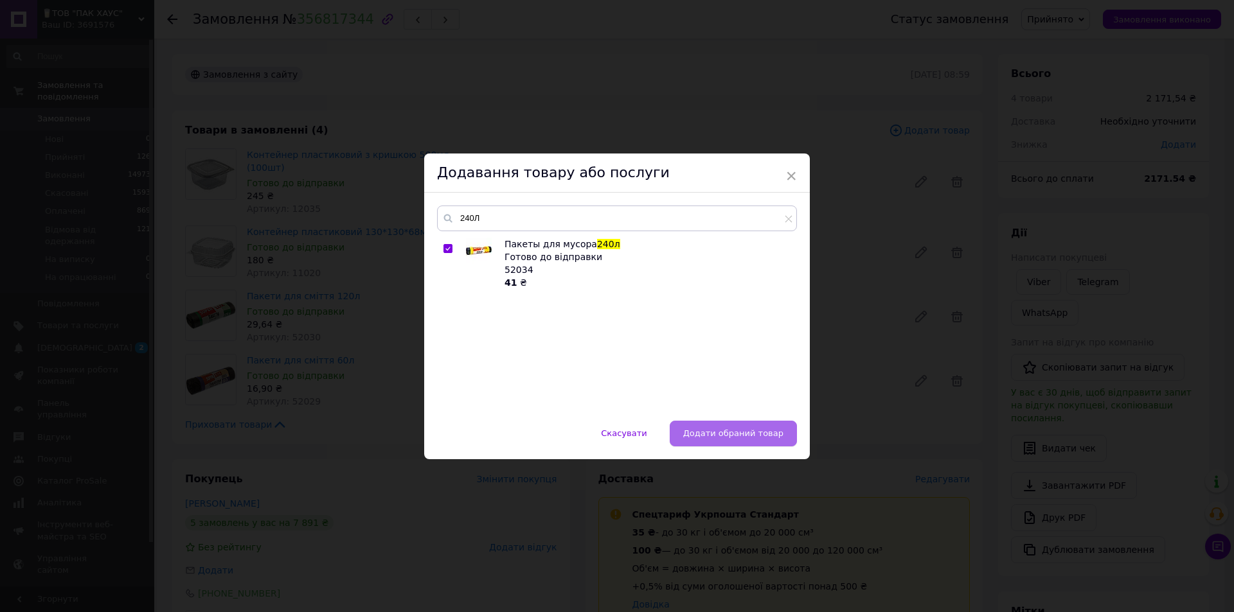
click at [726, 438] on span "Додати обраний товар" at bounding box center [733, 434] width 100 height 10
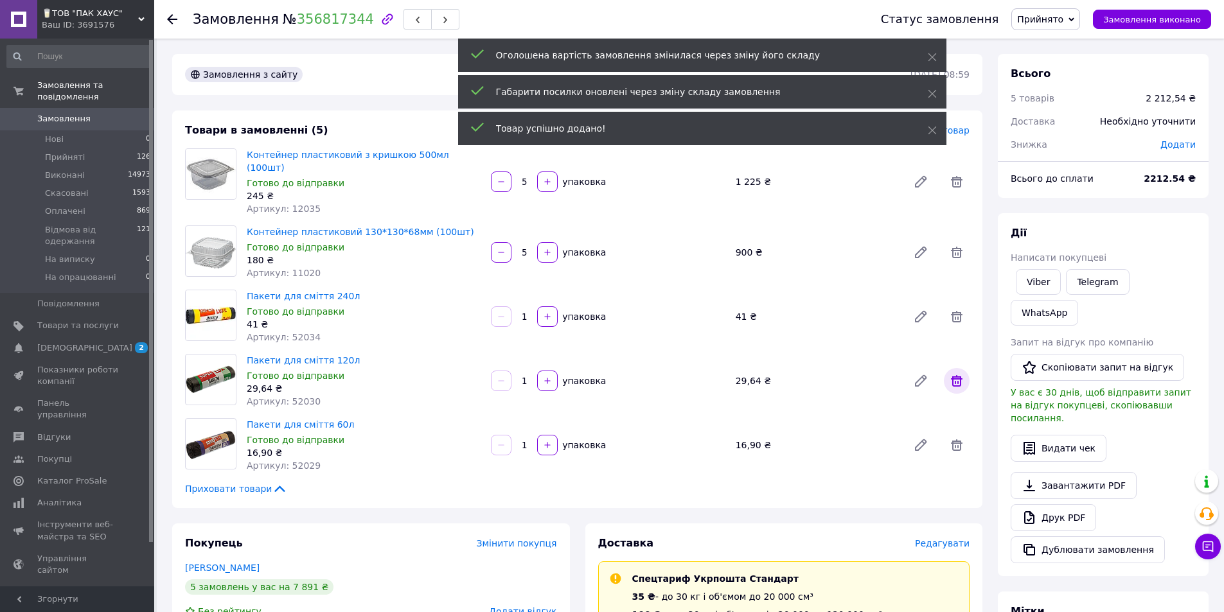
click at [953, 374] on icon at bounding box center [956, 380] width 15 height 15
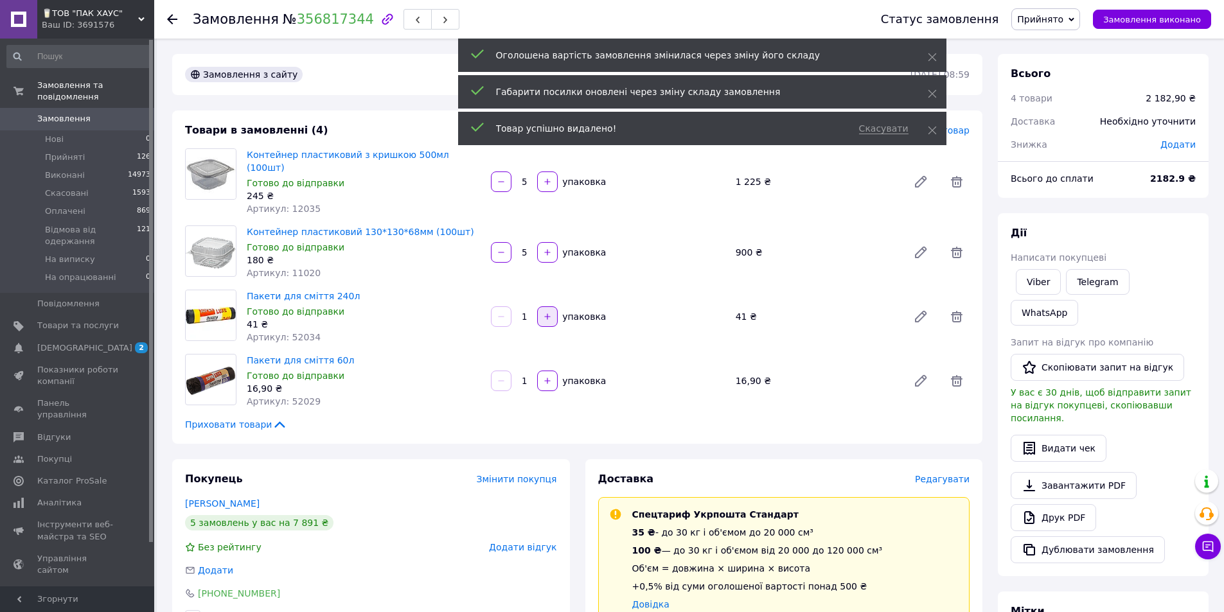
click at [549, 312] on icon "button" at bounding box center [547, 316] width 9 height 9
type input "5"
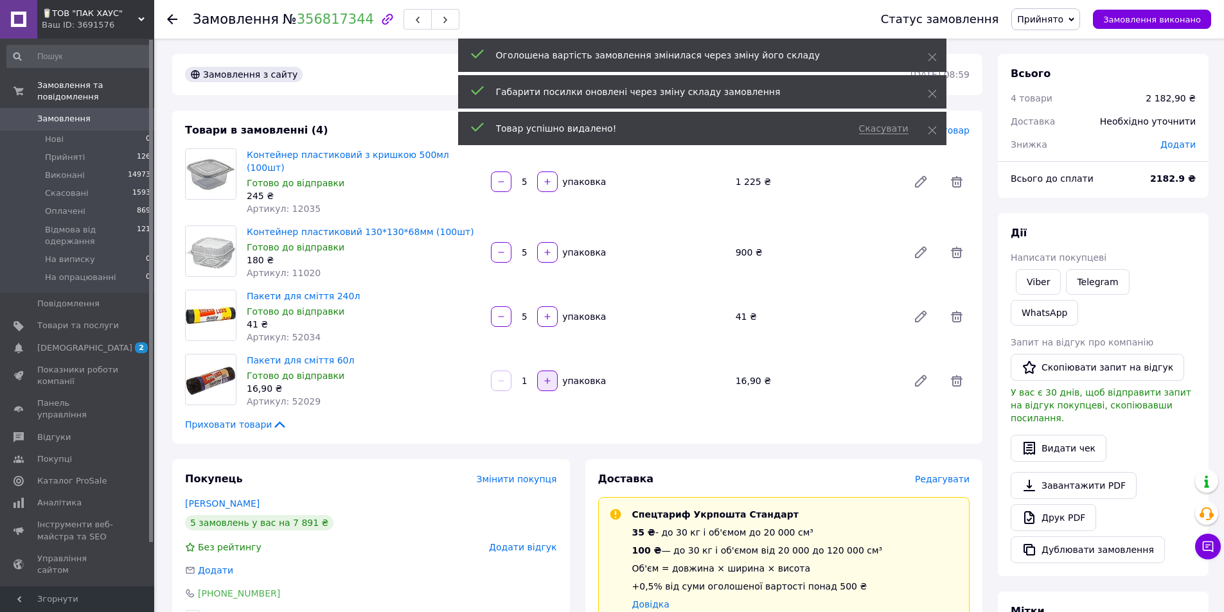
click at [550, 373] on button "button" at bounding box center [547, 381] width 21 height 21
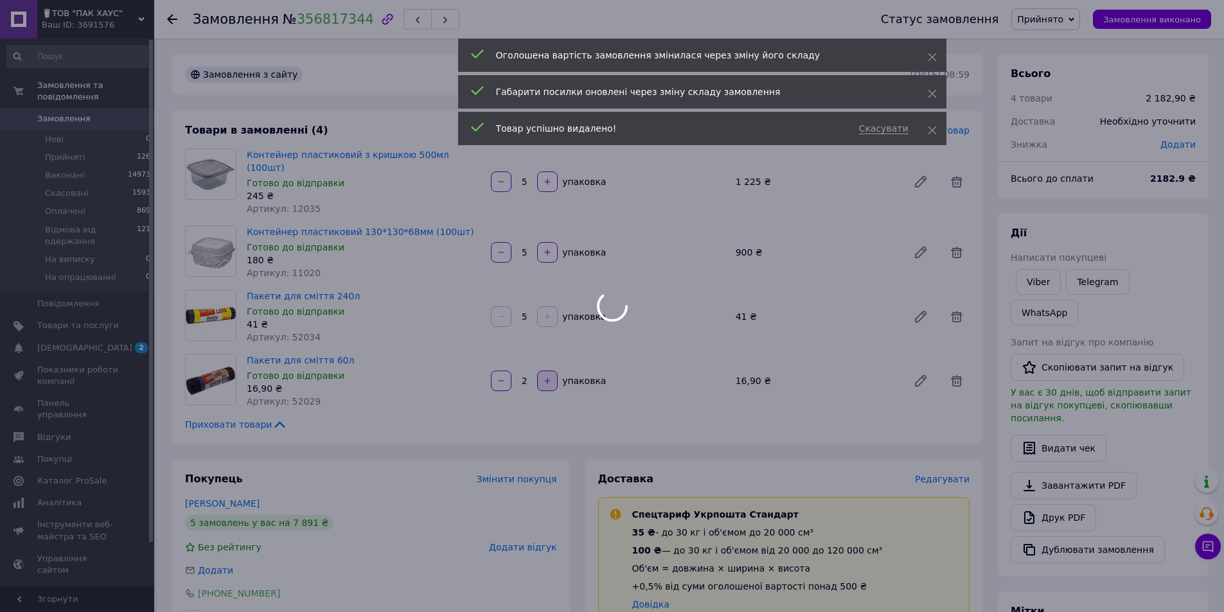
click at [550, 373] on button "button" at bounding box center [547, 381] width 21 height 21
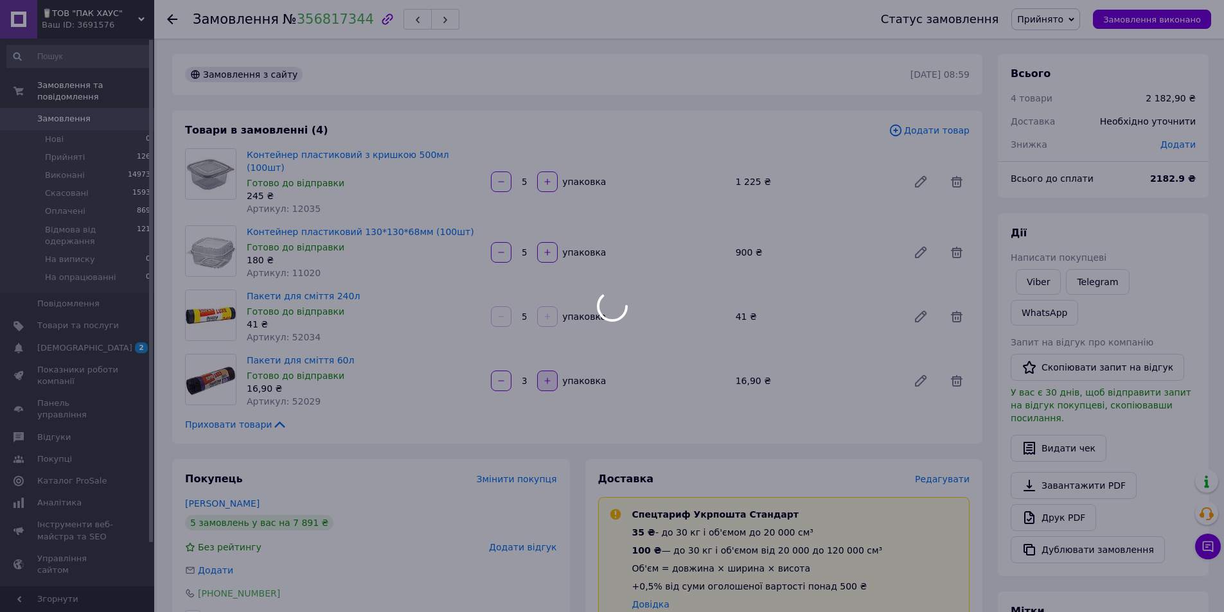
click at [550, 373] on div at bounding box center [612, 306] width 1224 height 612
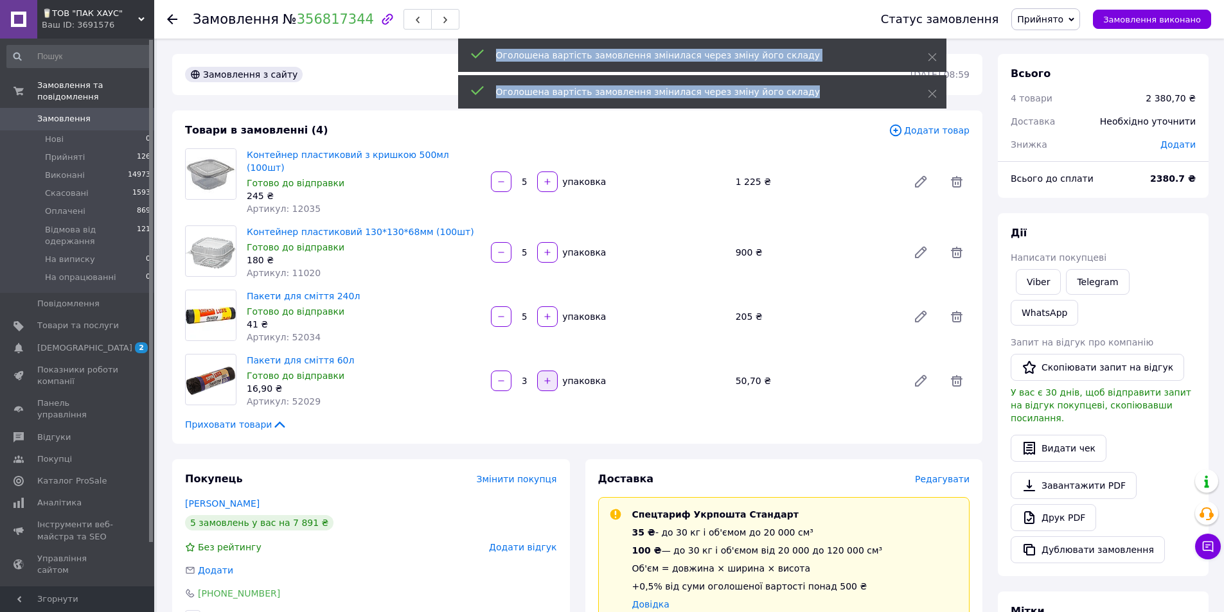
click at [550, 373] on button "button" at bounding box center [547, 381] width 21 height 21
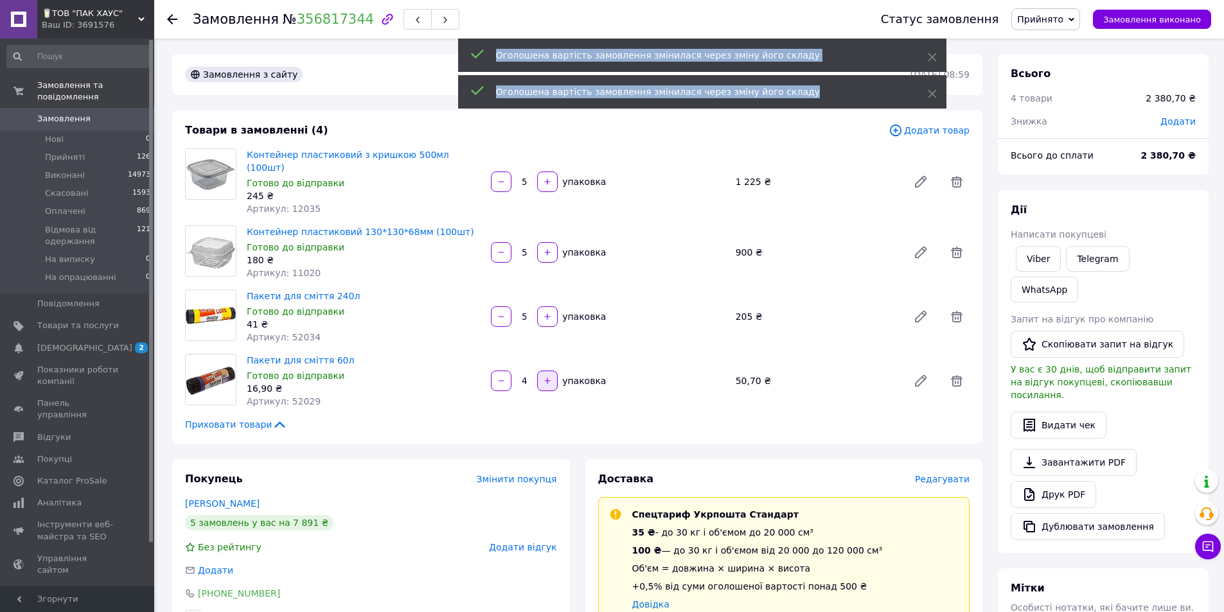
click at [550, 373] on button "button" at bounding box center [547, 381] width 21 height 21
type input "5"
